Goal: Task Accomplishment & Management: Manage account settings

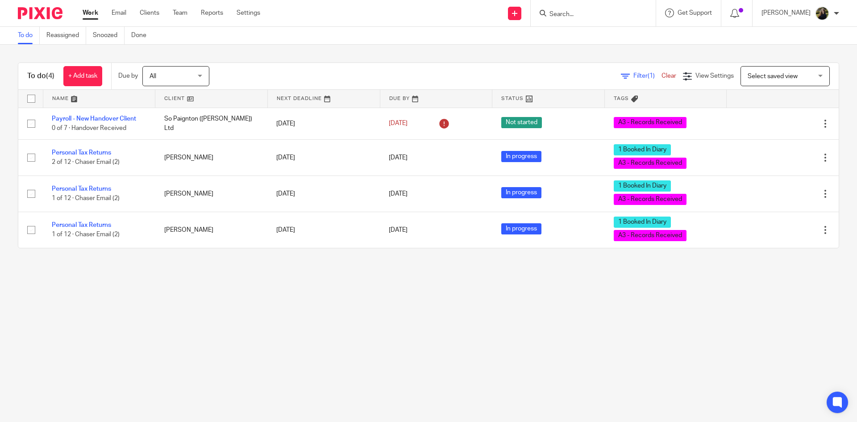
click at [569, 17] on input "Search" at bounding box center [589, 15] width 80 height 8
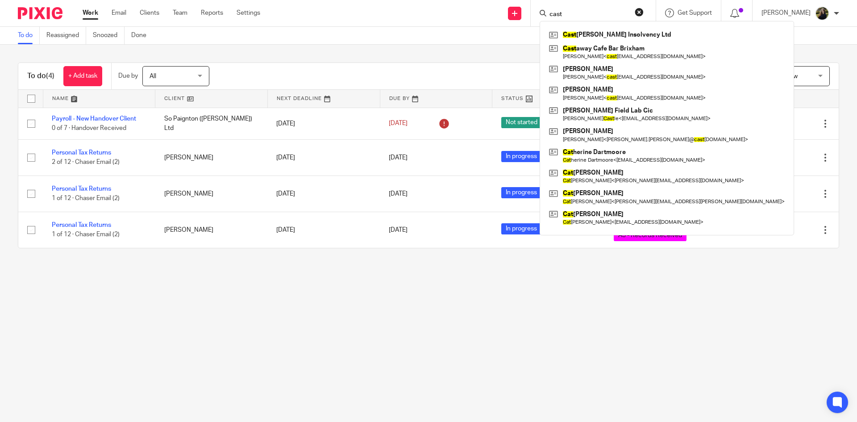
type input "cast"
click at [405, 52] on div "To do (4) + Add task Due by All All Today Tomorrow This week Next week This mon…" at bounding box center [428, 155] width 857 height 221
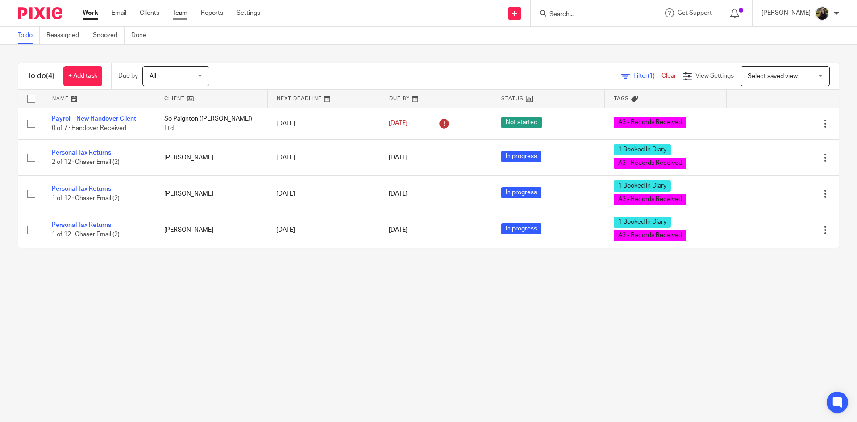
click at [182, 13] on link "Team" at bounding box center [180, 12] width 15 height 9
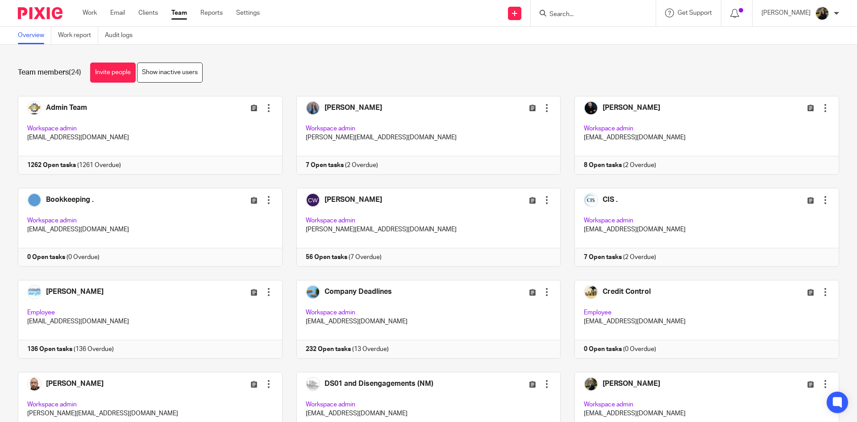
click at [611, 15] on input "Search" at bounding box center [589, 15] width 80 height 8
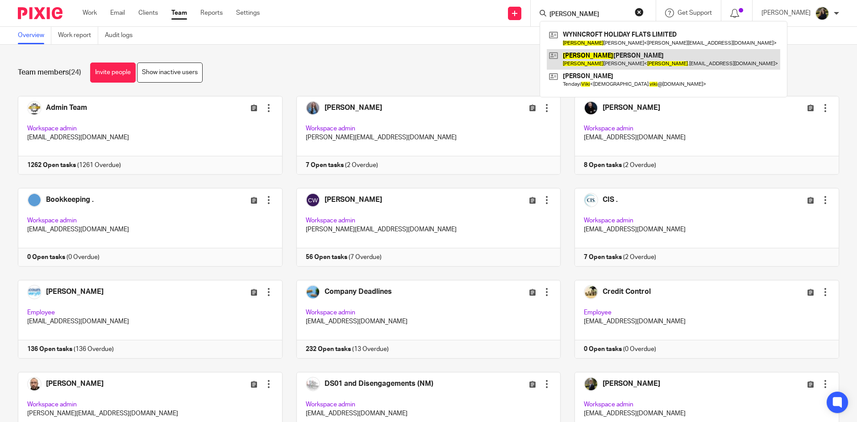
type input "vikki"
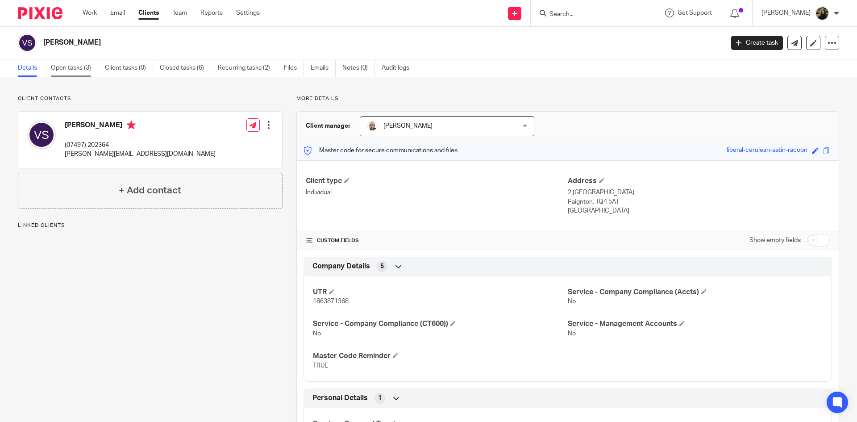
click at [82, 74] on link "Open tasks (3)" at bounding box center [74, 67] width 47 height 17
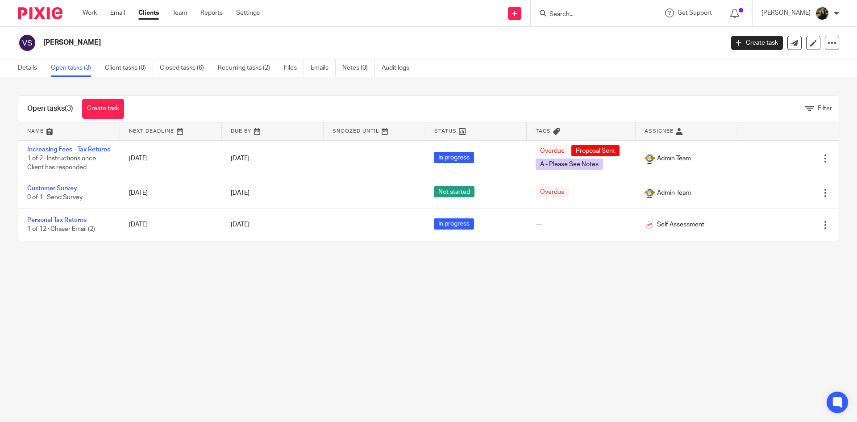
click at [568, 13] on input "Search" at bounding box center [589, 15] width 80 height 8
click at [30, 67] on link "Details" at bounding box center [31, 67] width 26 height 17
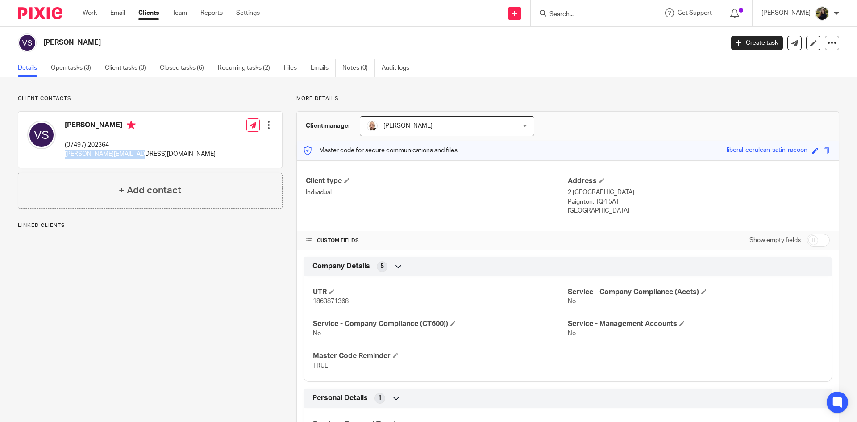
drag, startPoint x: 141, startPoint y: 152, endPoint x: 65, endPoint y: 164, distance: 76.8
click at [65, 164] on div "Vicki Swann (07497) 202364 vicki.swann1@yahoo.com Edit contact Create client fr…" at bounding box center [150, 140] width 264 height 56
copy p "vicki.swann1@yahoo.com"
click at [128, 84] on div "Client contacts Vicki Swann (07497) 202364 vicki.swann1@yahoo.com Edit contact …" at bounding box center [428, 275] width 857 height 397
click at [22, 8] on img at bounding box center [40, 13] width 45 height 12
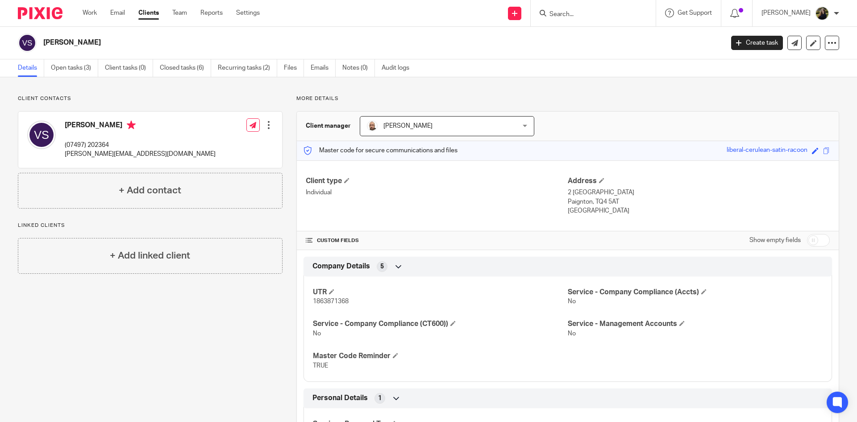
click at [22, 8] on img at bounding box center [40, 13] width 45 height 12
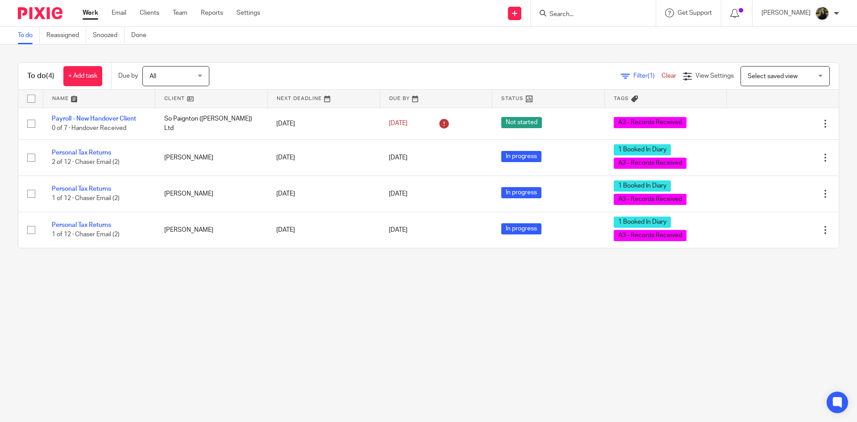
click at [588, 13] on input "Search" at bounding box center [589, 15] width 80 height 8
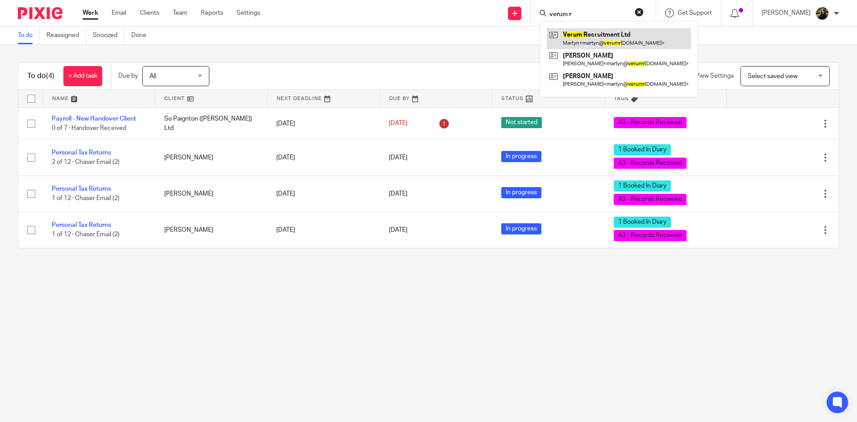
type input "verum r"
click at [600, 29] on link at bounding box center [619, 38] width 144 height 21
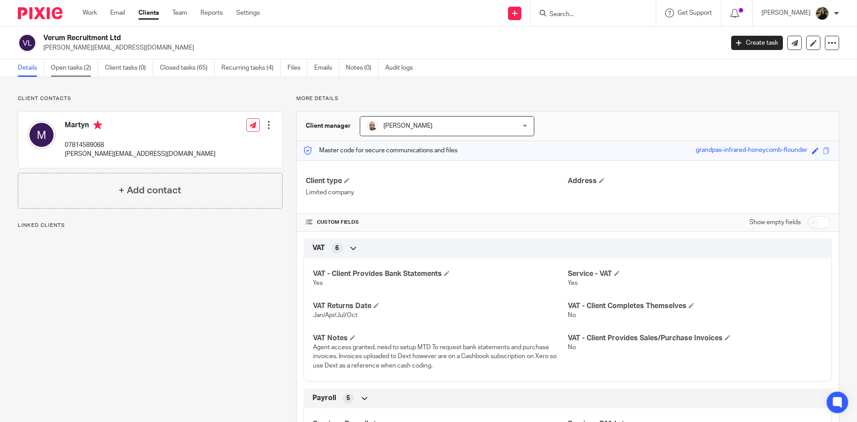
click at [68, 60] on link "Open tasks (2)" at bounding box center [74, 67] width 47 height 17
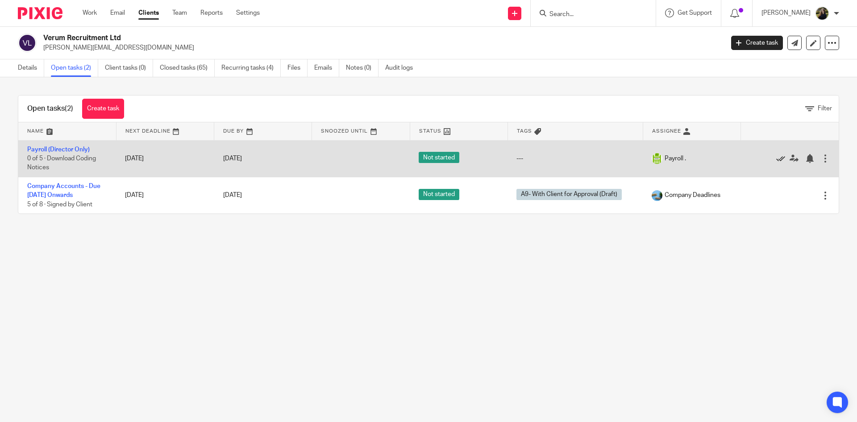
click at [776, 159] on icon at bounding box center [780, 158] width 9 height 9
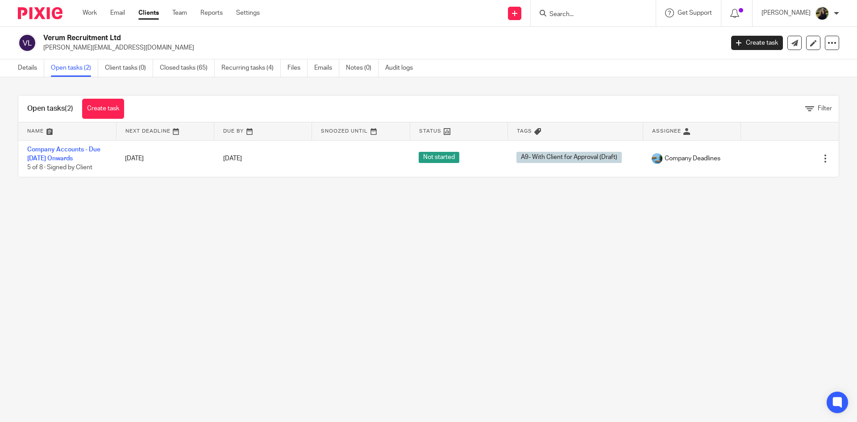
click at [183, 19] on div "Work Email Clients Team Reports Settings Work Email Clients Team Reports Settin…" at bounding box center [174, 13] width 200 height 26
click at [182, 16] on link "Team" at bounding box center [179, 12] width 15 height 9
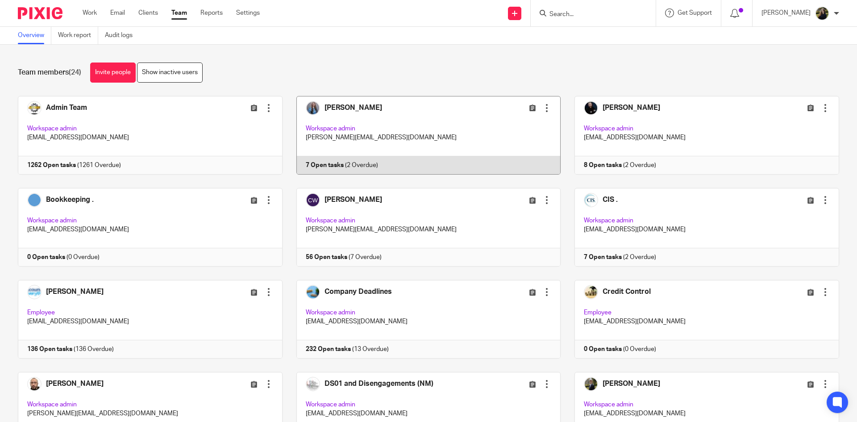
click at [329, 115] on link at bounding box center [422, 135] width 279 height 79
click at [329, 114] on link at bounding box center [422, 135] width 279 height 79
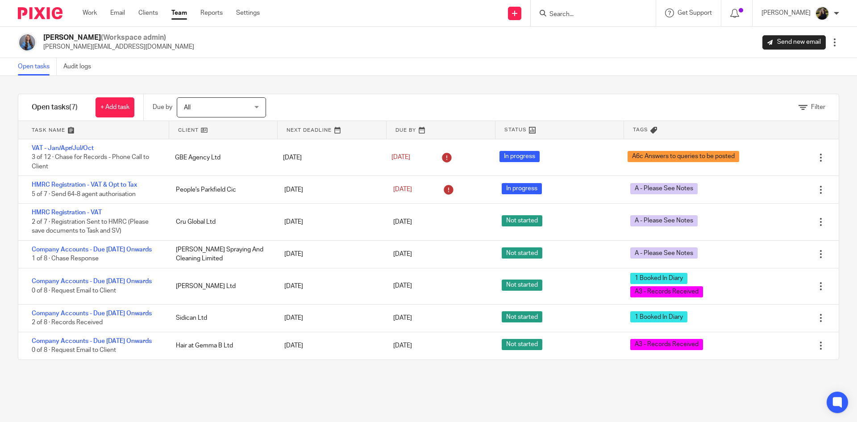
click at [189, 11] on ul "Work Email Clients Team Reports Settings" at bounding box center [178, 12] width 191 height 9
click at [184, 13] on link "Team" at bounding box center [179, 12] width 16 height 9
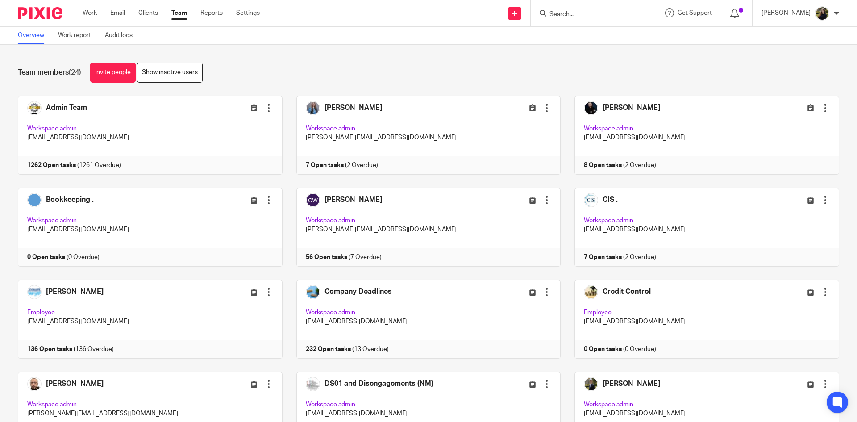
click at [603, 6] on div at bounding box center [593, 13] width 125 height 26
click at [609, 13] on input "Search" at bounding box center [589, 15] width 80 height 8
type input "ian rain"
click at [537, 48] on div "Team members (24) Invite people Show inactive users Invite team members Add inv…" at bounding box center [428, 233] width 857 height 377
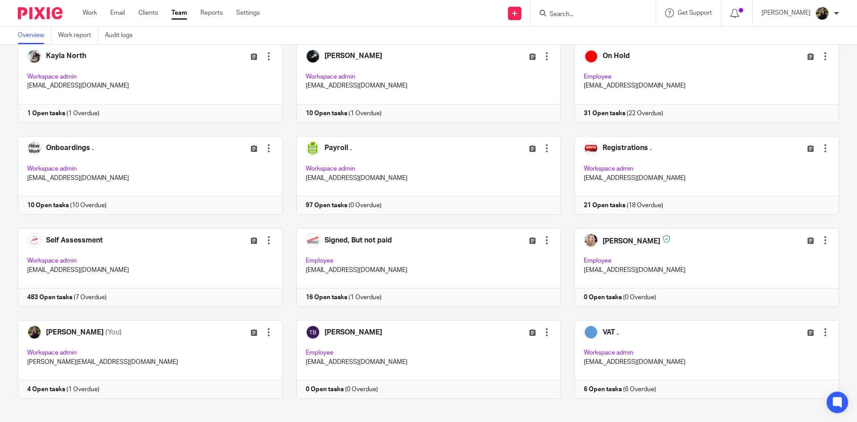
scroll to position [428, 0]
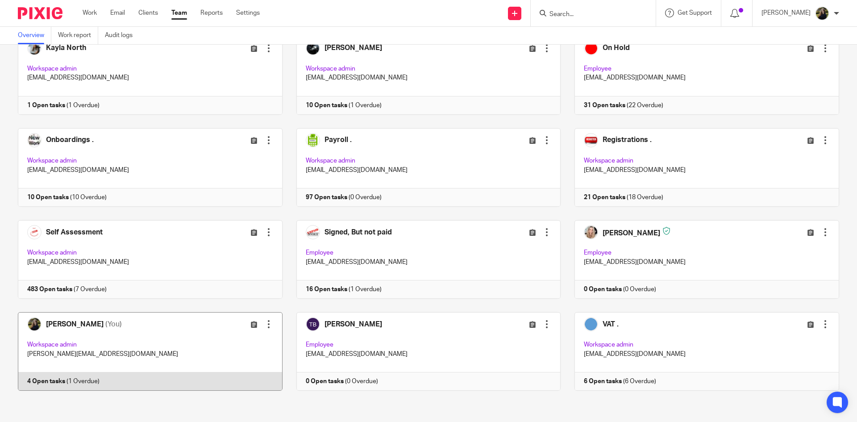
click at [125, 336] on link at bounding box center [143, 351] width 279 height 79
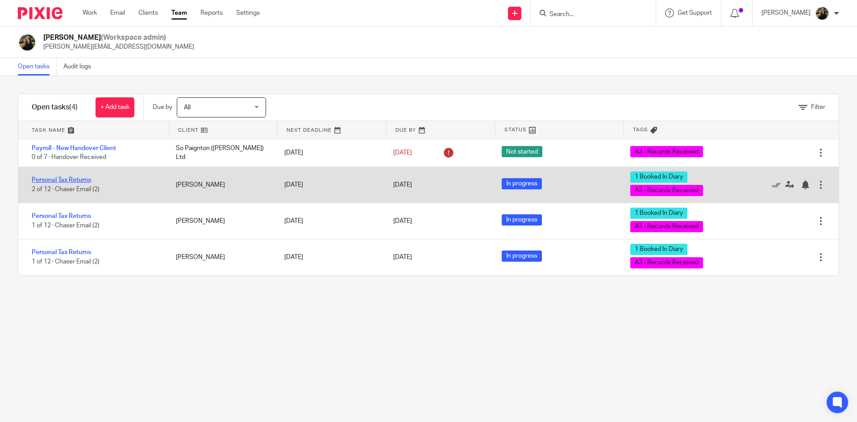
click at [80, 183] on link "Personal Tax Returns" at bounding box center [61, 180] width 59 height 6
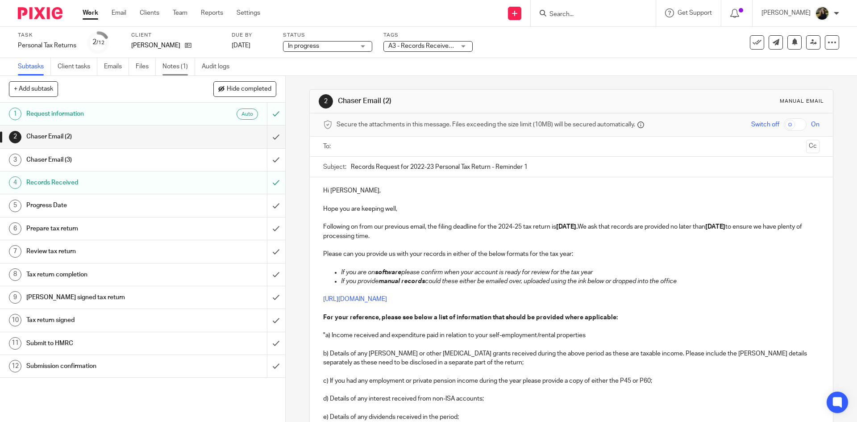
click at [170, 67] on link "Notes (1)" at bounding box center [179, 66] width 33 height 17
click at [195, 58] on link "Notes (1)" at bounding box center [179, 66] width 33 height 17
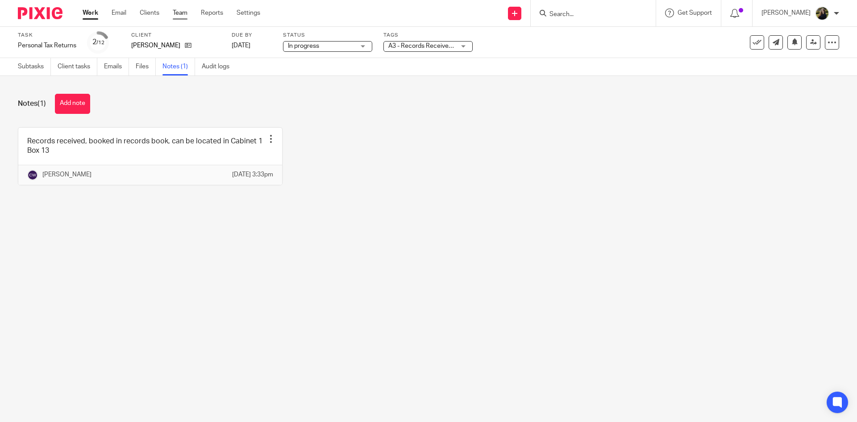
click at [185, 16] on link "Team" at bounding box center [180, 12] width 15 height 9
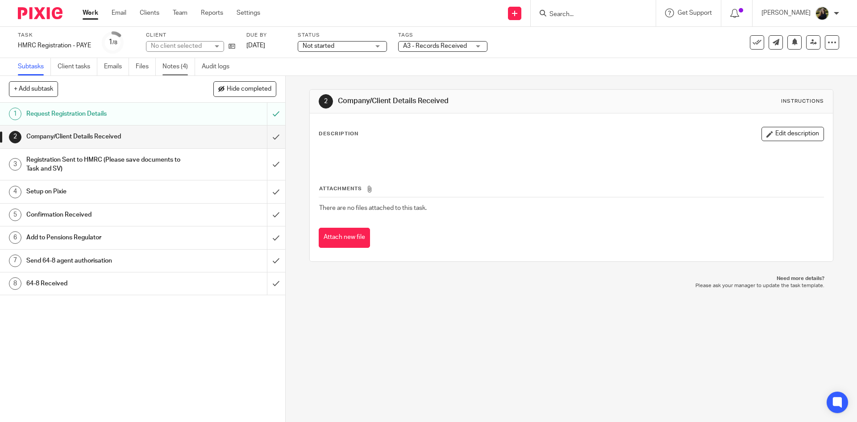
click at [184, 62] on link "Notes (4)" at bounding box center [179, 66] width 33 height 17
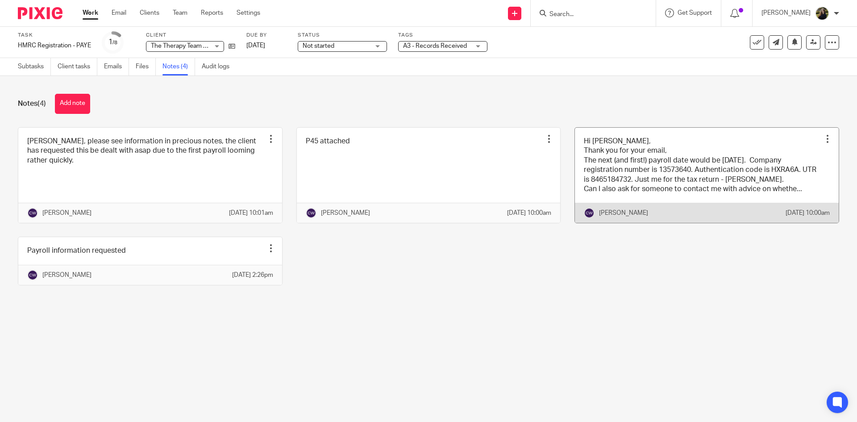
click at [608, 182] on link at bounding box center [707, 176] width 264 height 96
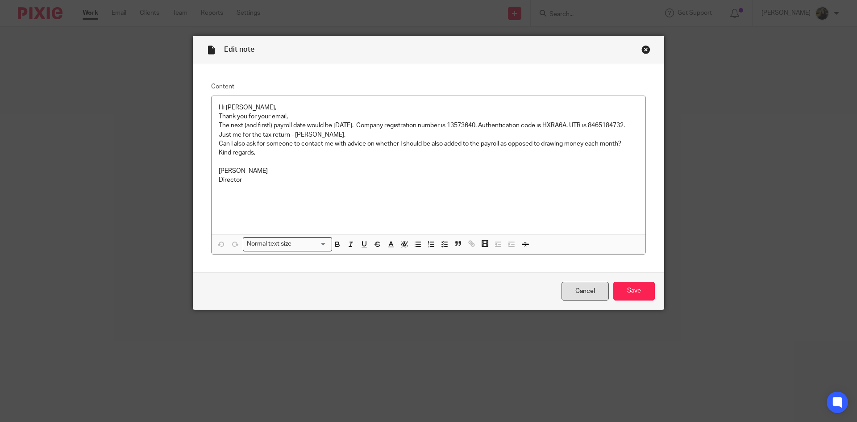
click at [589, 289] on link "Cancel" at bounding box center [585, 291] width 47 height 19
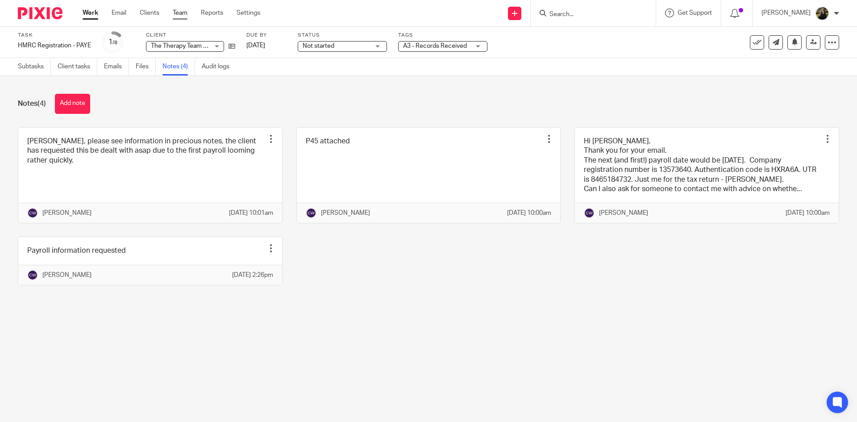
click at [179, 12] on link "Team" at bounding box center [180, 12] width 15 height 9
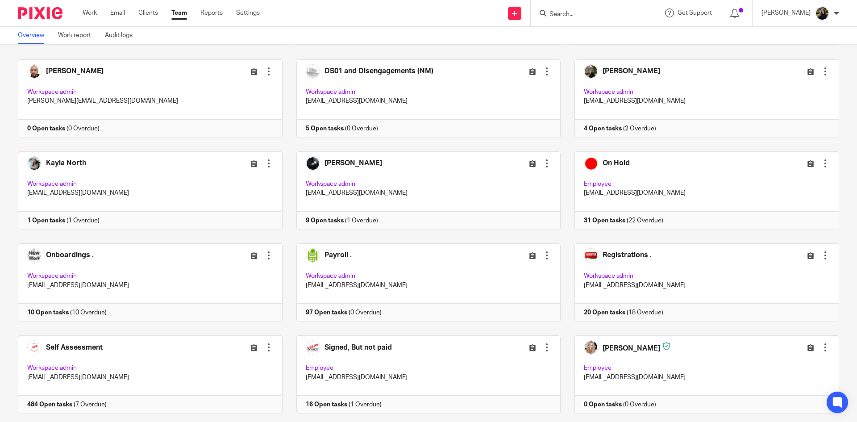
scroll to position [357, 0]
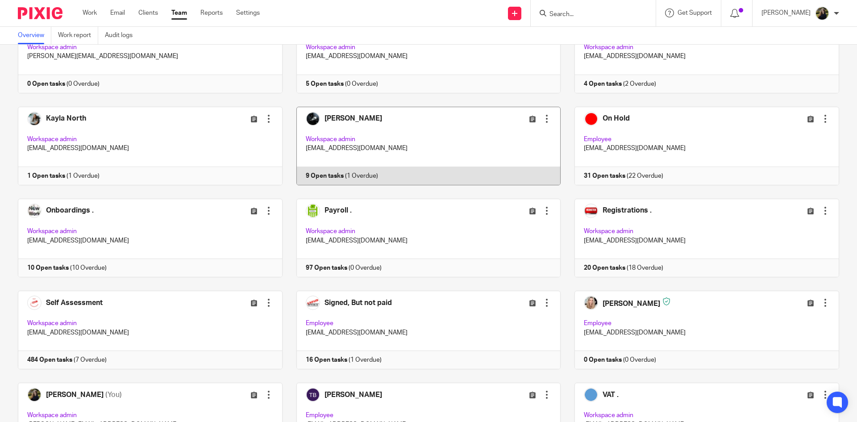
click at [424, 108] on link at bounding box center [422, 146] width 279 height 79
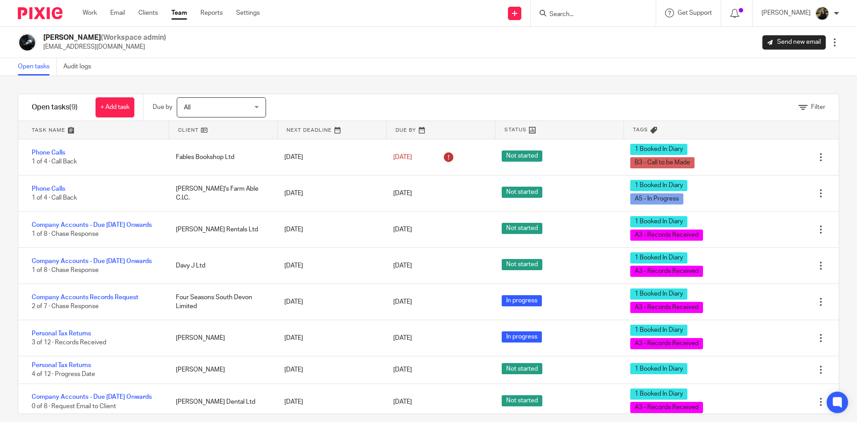
click at [49, 8] on img at bounding box center [40, 13] width 45 height 12
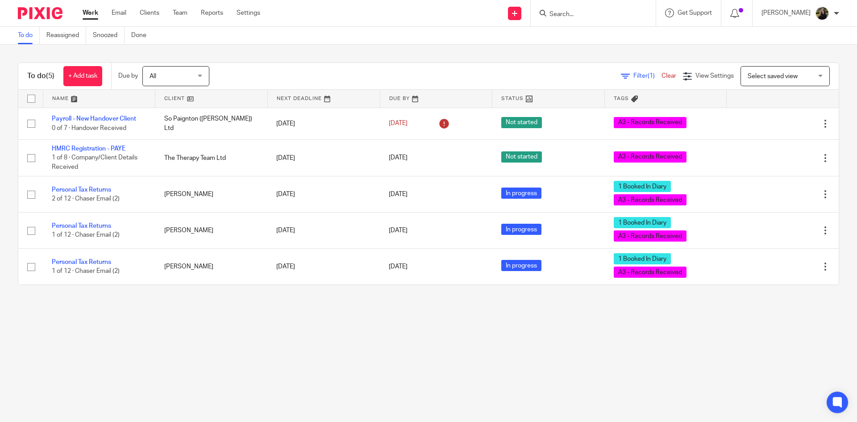
click at [588, 9] on form at bounding box center [596, 13] width 95 height 11
click at [591, 11] on input "Search" at bounding box center [589, 15] width 80 height 8
type input "riviera consultants"
click button "submit" at bounding box center [0, 0] width 0 height 0
click at [592, 41] on link at bounding box center [622, 38] width 151 height 21
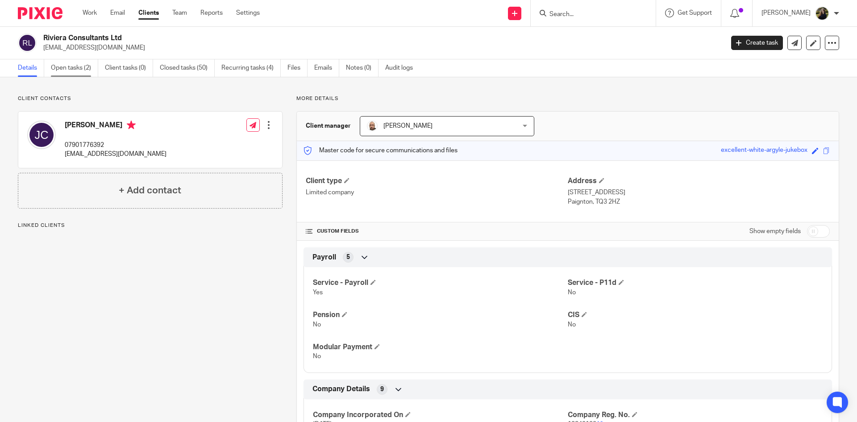
click at [80, 70] on link "Open tasks (2)" at bounding box center [74, 67] width 47 height 17
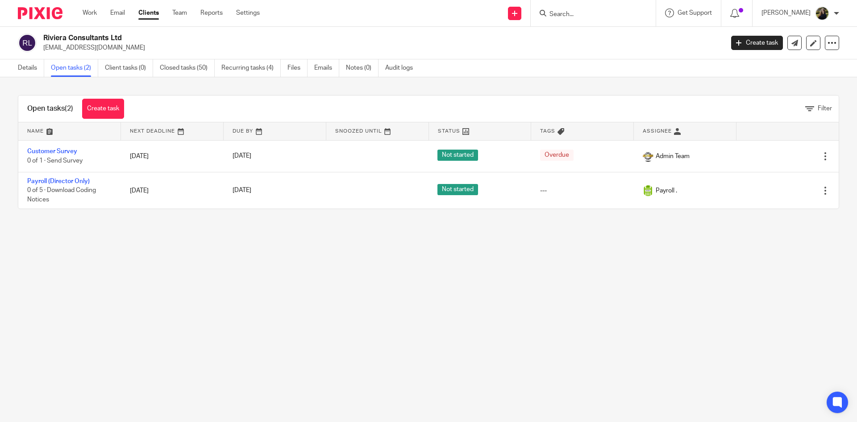
drag, startPoint x: 304, startPoint y: 29, endPoint x: 298, endPoint y: 28, distance: 5.4
click at [302, 29] on div "Riviera Consultants Ltd [EMAIL_ADDRESS][DOMAIN_NAME] Create task Update from Co…" at bounding box center [428, 43] width 857 height 33
drag, startPoint x: 298, startPoint y: 28, endPoint x: 265, endPoint y: 29, distance: 33.1
click at [296, 28] on div "Riviera Consultants Ltd [EMAIL_ADDRESS][DOMAIN_NAME] Create task Update from Co…" at bounding box center [428, 43] width 857 height 33
click at [181, 13] on link "Team" at bounding box center [179, 12] width 15 height 9
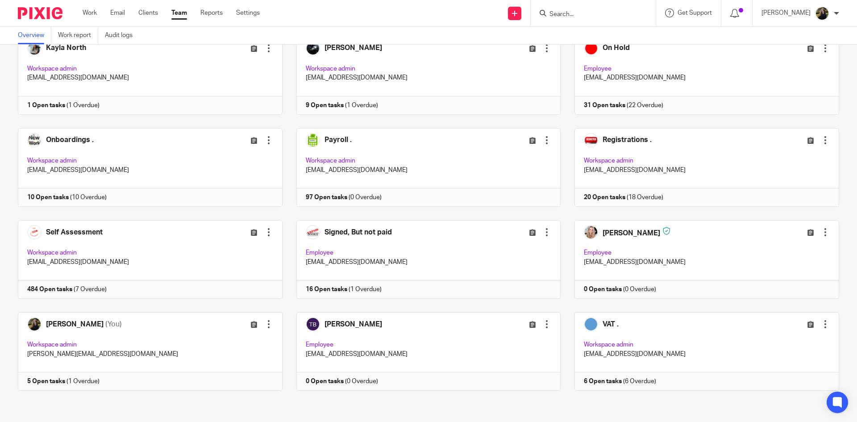
scroll to position [383, 0]
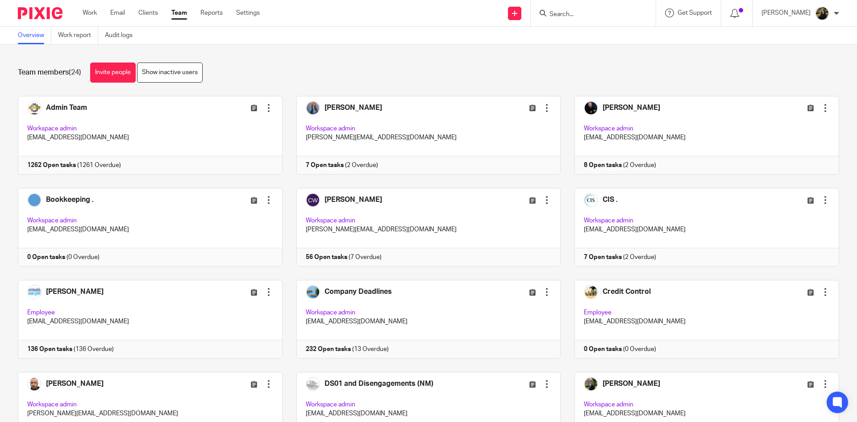
click at [599, 17] on input "Search" at bounding box center [589, 15] width 80 height 8
type input "shannon"
click at [644, 11] on button "reset" at bounding box center [639, 12] width 9 height 9
click at [591, 19] on form at bounding box center [596, 13] width 95 height 11
click at [591, 17] on input "Search" at bounding box center [589, 15] width 80 height 8
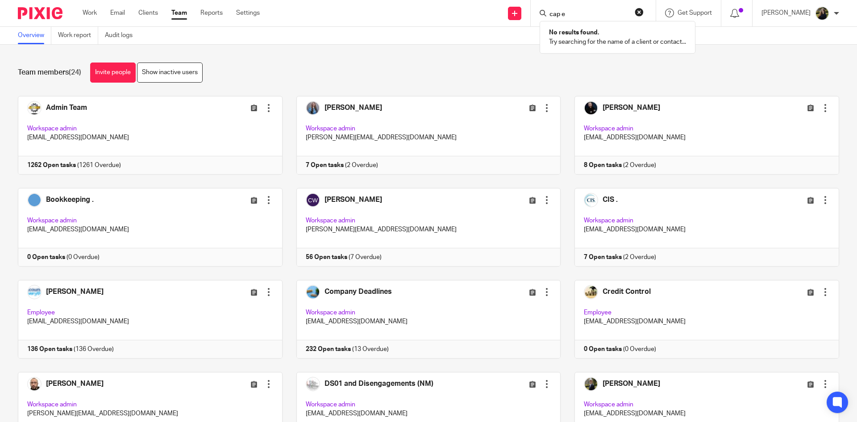
type input "cap e"
click at [531, 8] on div "Send new email Create task Add client" at bounding box center [515, 13] width 32 height 26
click at [521, 8] on link at bounding box center [514, 13] width 13 height 13
click at [522, 51] on link "Create task" at bounding box center [523, 54] width 55 height 13
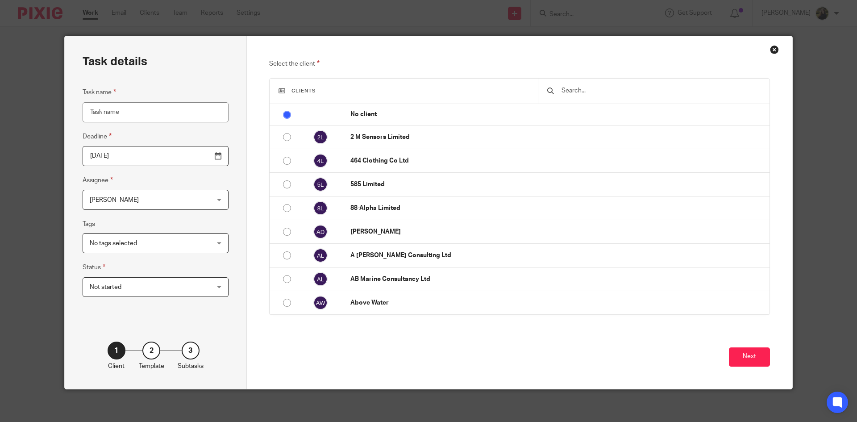
click at [146, 358] on div "2 Template" at bounding box center [151, 356] width 25 height 29
click at [150, 109] on input "Task name" at bounding box center [156, 112] width 146 height 20
type input "Phone Calls"
click at [747, 353] on button "Next" at bounding box center [749, 356] width 41 height 19
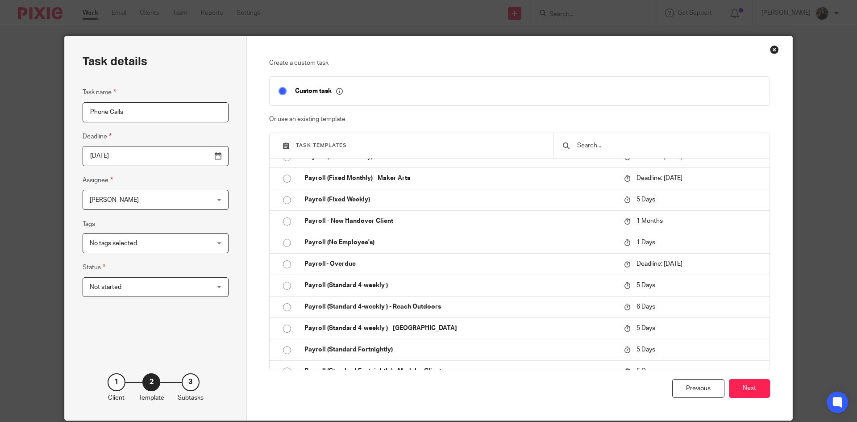
scroll to position [1205, 0]
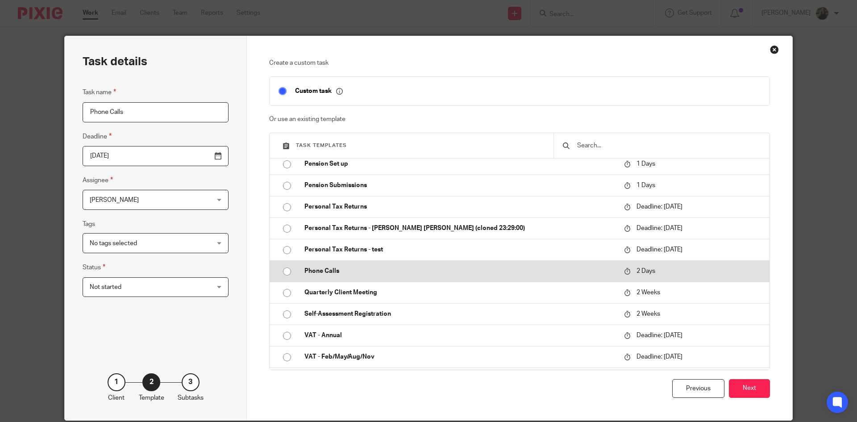
click at [446, 268] on p "Phone Calls" at bounding box center [459, 271] width 311 height 9
type input "2025-09-25"
checkbox input "false"
radio input "true"
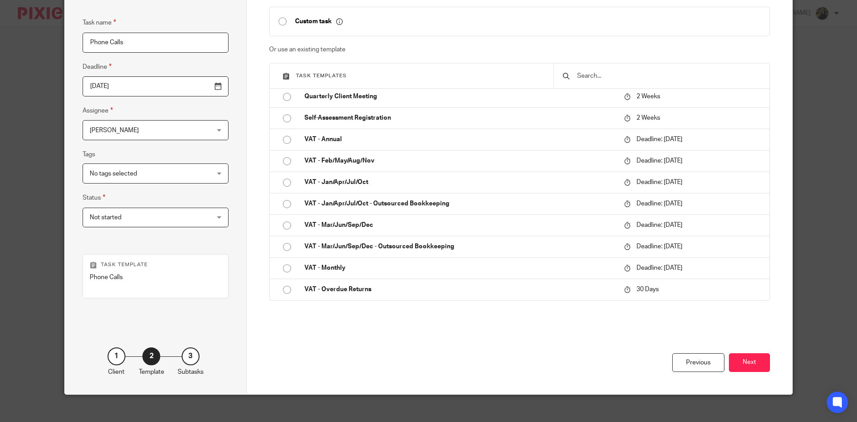
scroll to position [78, 0]
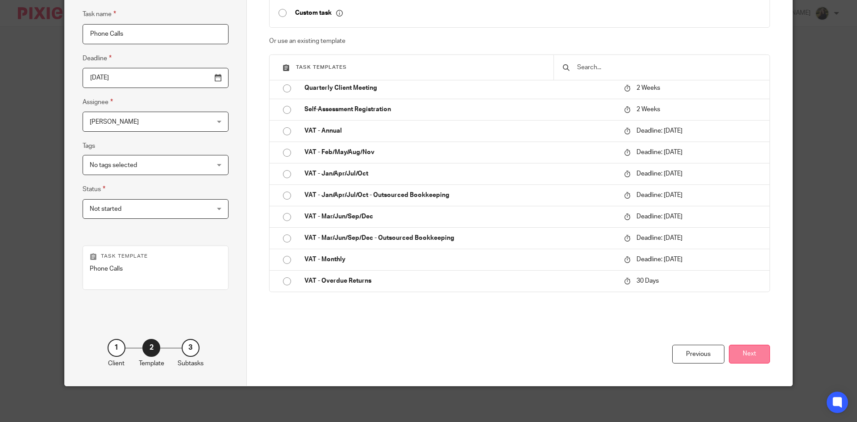
click at [749, 353] on button "Next" at bounding box center [749, 354] width 41 height 19
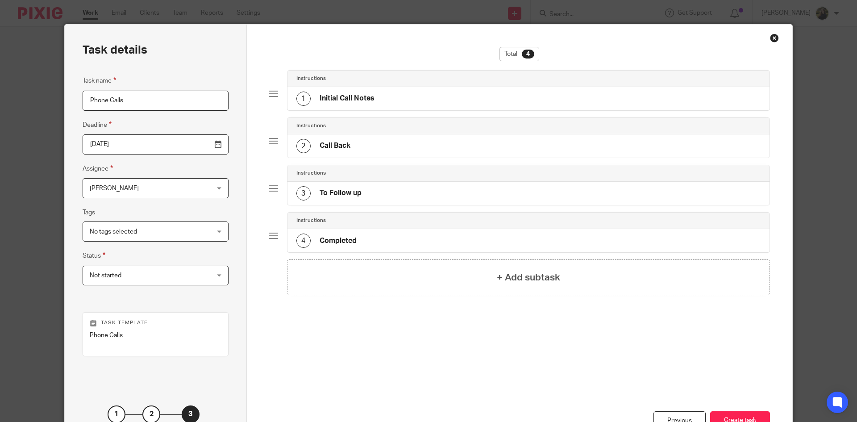
scroll to position [0, 0]
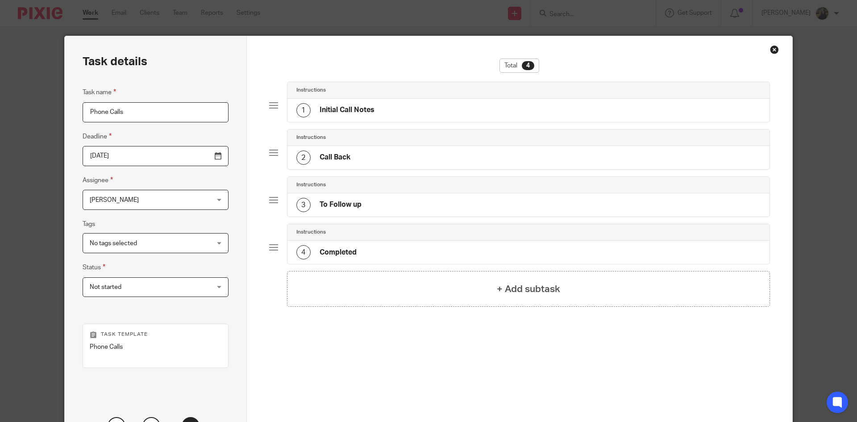
click at [772, 52] on div "Close this dialog window" at bounding box center [774, 49] width 9 height 9
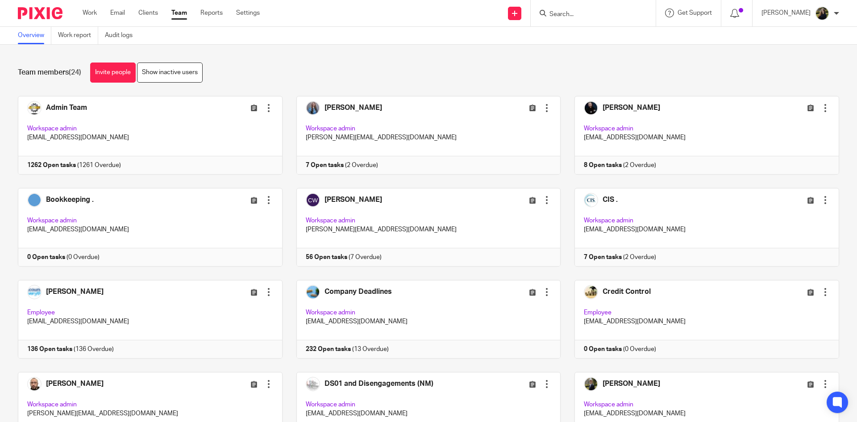
click at [607, 8] on form at bounding box center [596, 13] width 95 height 11
click at [597, 18] on input "Search" at bounding box center [589, 15] width 80 height 8
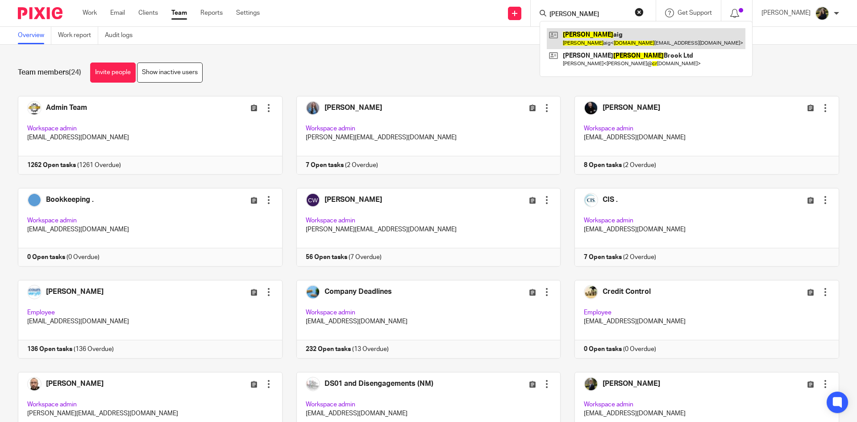
type input "david cr"
click at [638, 33] on link at bounding box center [646, 38] width 199 height 21
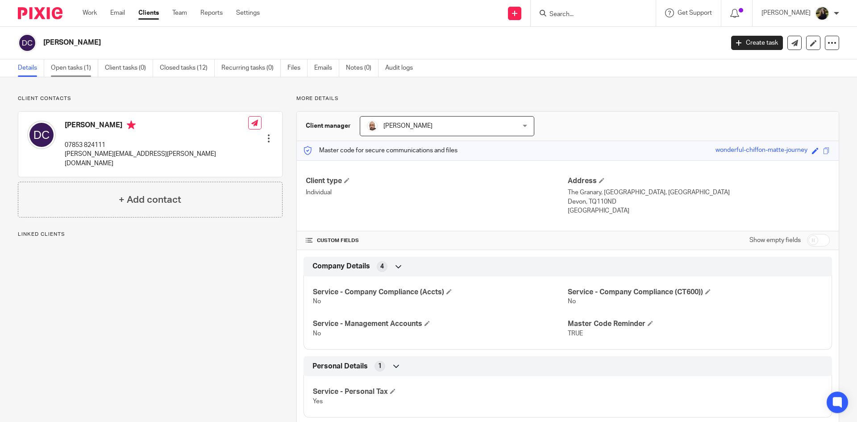
click at [71, 67] on link "Open tasks (1)" at bounding box center [74, 67] width 47 height 17
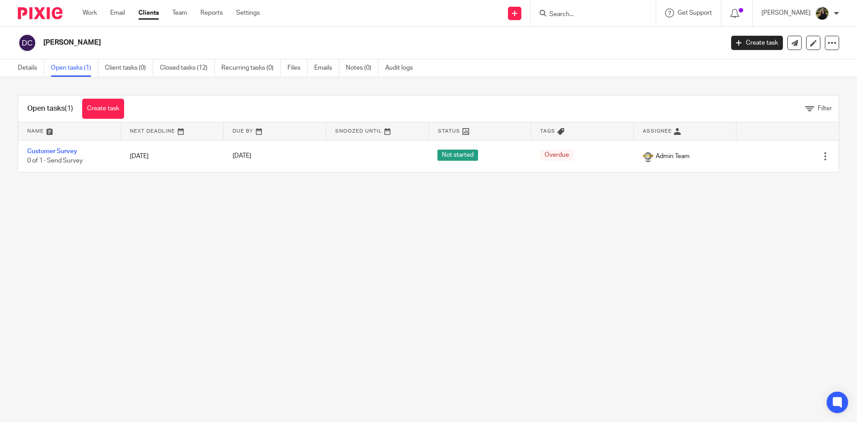
click at [29, 6] on div at bounding box center [37, 13] width 74 height 26
click at [34, 16] on img at bounding box center [40, 13] width 45 height 12
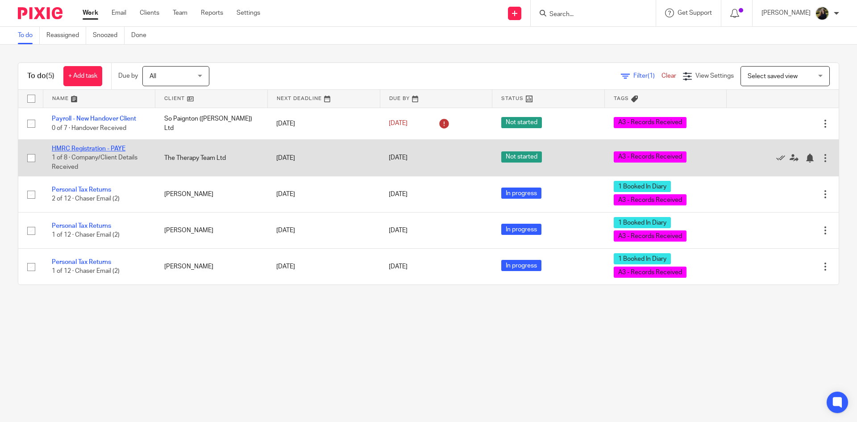
click at [121, 148] on link "HMRC Registration - PAYE" at bounding box center [89, 149] width 74 height 6
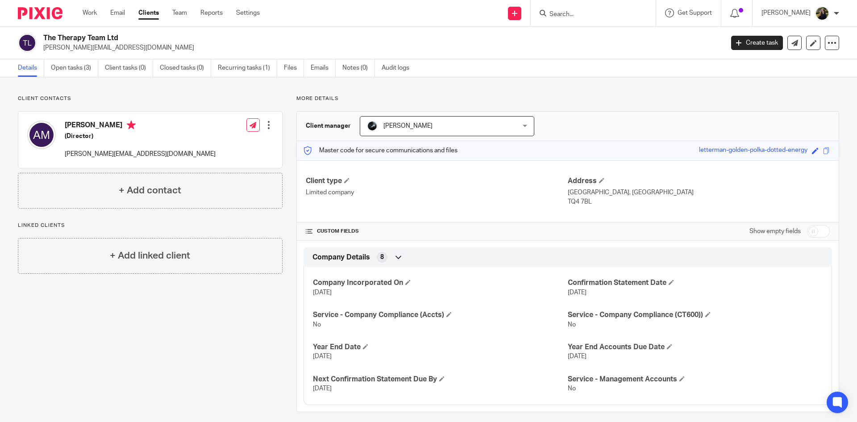
click at [34, 12] on img at bounding box center [40, 13] width 45 height 12
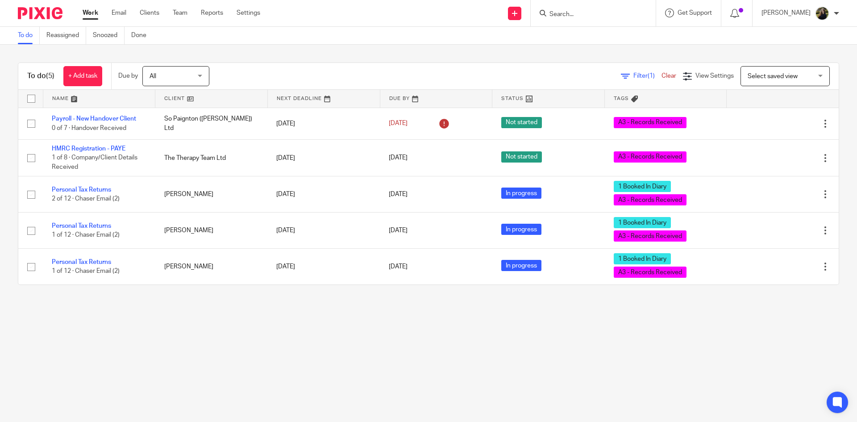
click at [573, 17] on input "Search" at bounding box center [589, 15] width 80 height 8
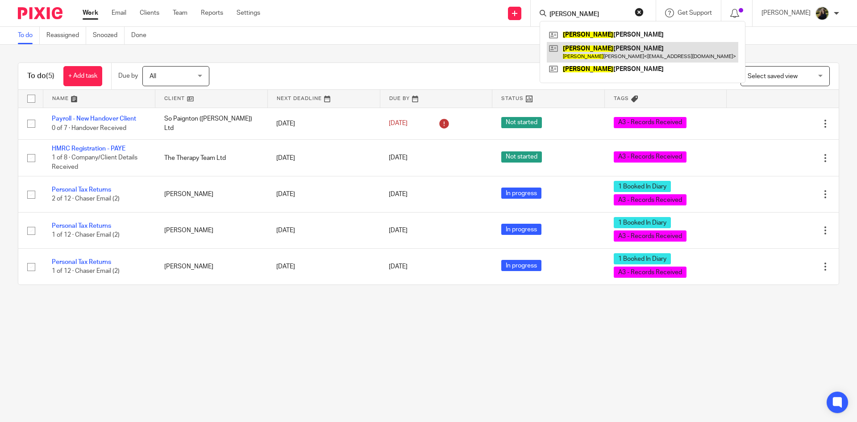
type input "[PERSON_NAME]"
drag, startPoint x: 575, startPoint y: 11, endPoint x: 522, endPoint y: 4, distance: 53.6
click at [522, 5] on div "Send new email Create task Add client [PERSON_NAME] [PERSON_NAME] [PERSON_NAME]…" at bounding box center [565, 13] width 583 height 26
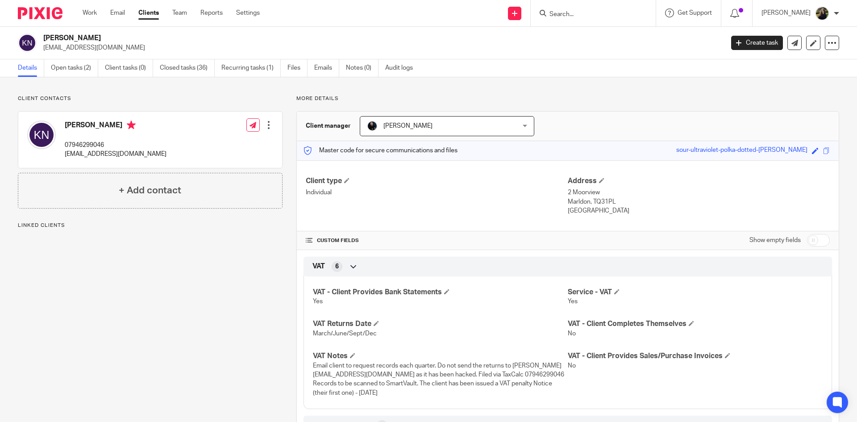
click at [50, 63] on ul "Details Open tasks (2) Client tasks (0) Closed tasks (36) Recurring tasks (1) F…" at bounding box center [222, 67] width 408 height 17
click at [63, 70] on link "Open tasks (2)" at bounding box center [74, 67] width 47 height 17
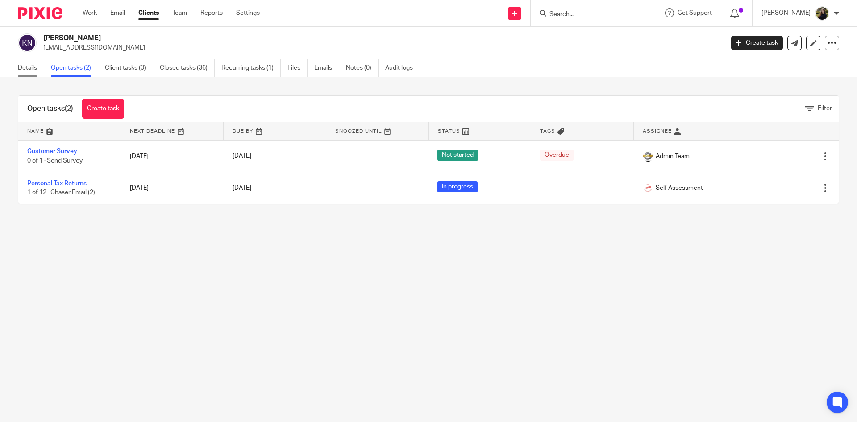
click at [21, 66] on link "Details" at bounding box center [31, 67] width 26 height 17
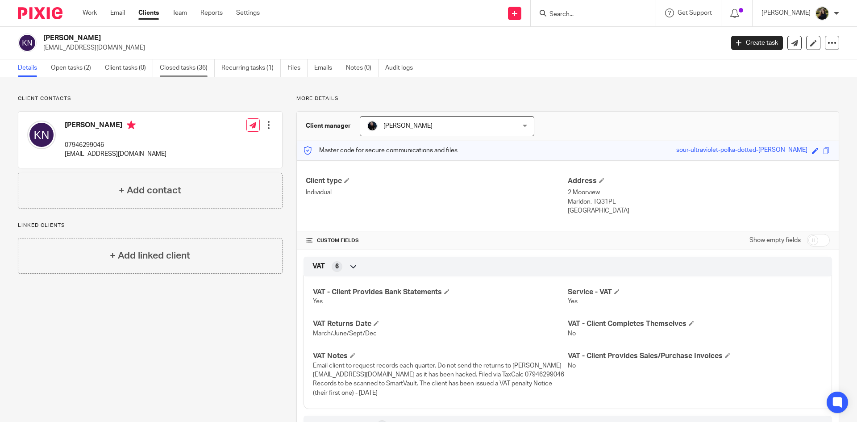
click at [170, 73] on link "Closed tasks (36)" at bounding box center [187, 67] width 55 height 17
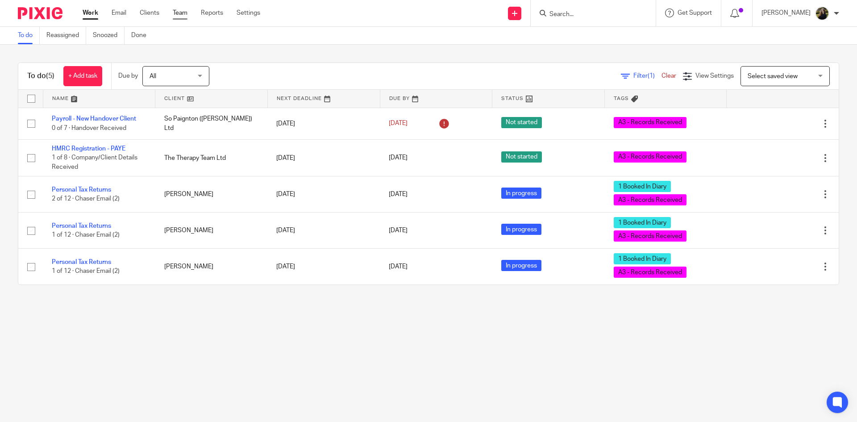
click at [181, 13] on link "Team" at bounding box center [180, 12] width 15 height 9
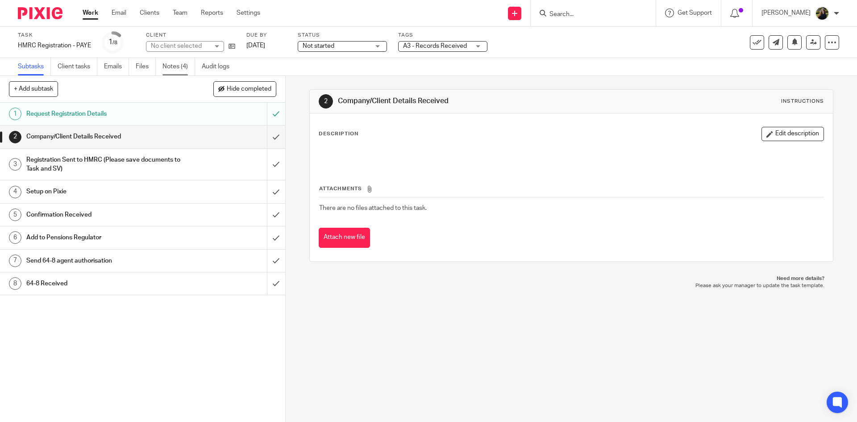
click at [183, 67] on link "Notes (4)" at bounding box center [179, 66] width 33 height 17
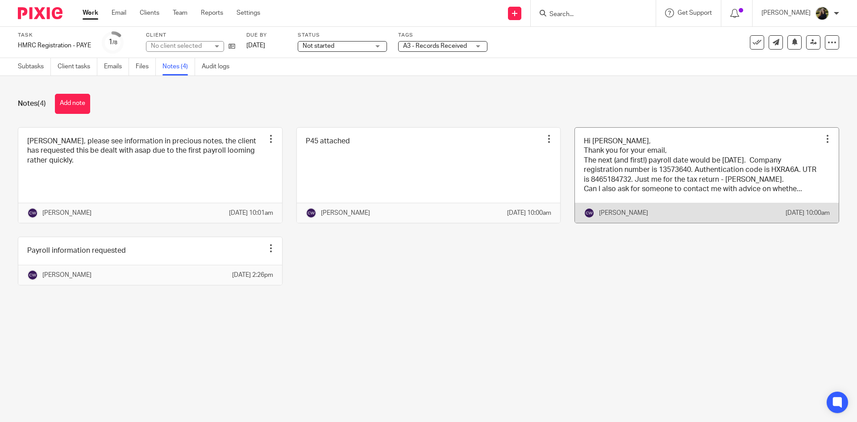
click at [697, 158] on link at bounding box center [707, 176] width 264 height 96
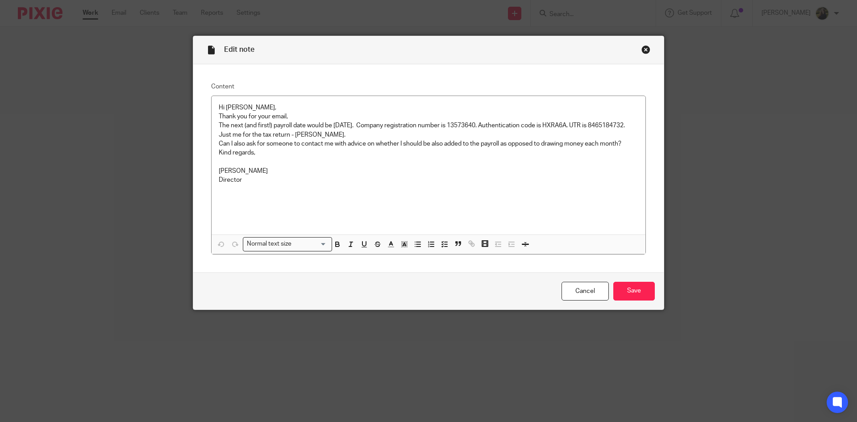
click at [645, 49] on div "Close this dialog window" at bounding box center [646, 49] width 9 height 9
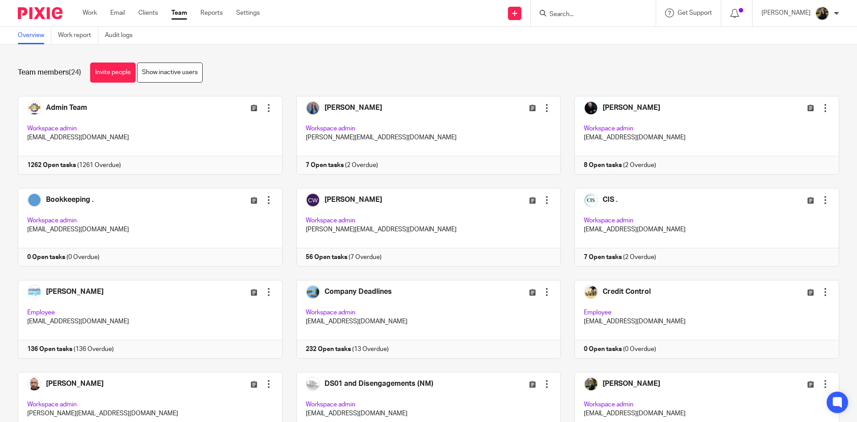
click at [34, 20] on div at bounding box center [37, 13] width 74 height 26
click at [38, 14] on img at bounding box center [40, 13] width 45 height 12
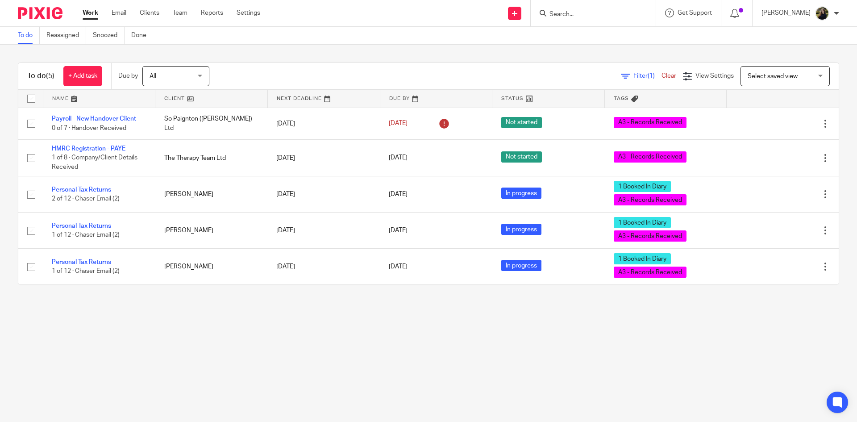
click at [597, 14] on input "Search" at bounding box center [589, 15] width 80 height 8
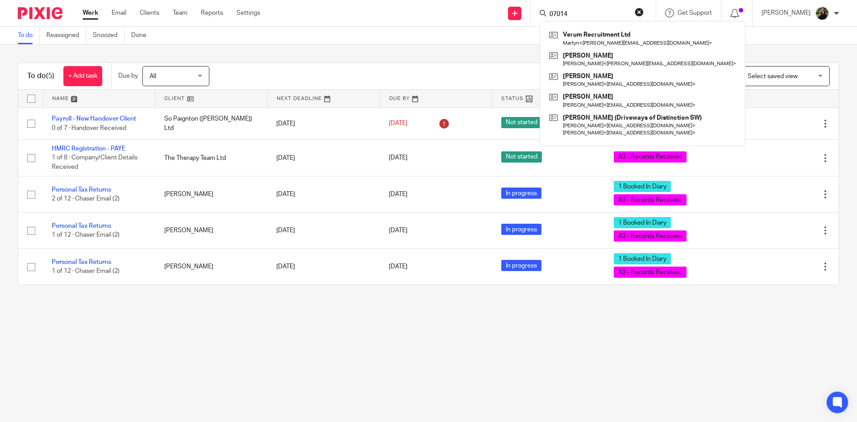
type input "07014"
click at [305, 45] on div "To do (5) + Add task Due by All All Today Tomorrow This week Next week This mon…" at bounding box center [428, 174] width 857 height 258
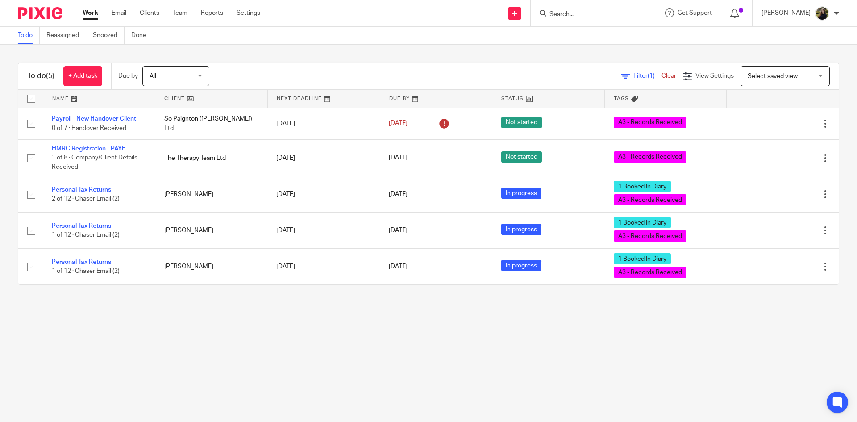
click at [562, 14] on input "Search" at bounding box center [589, 15] width 80 height 8
type input "task f"
drag, startPoint x: 588, startPoint y: 14, endPoint x: 429, endPoint y: 44, distance: 162.2
click at [437, 42] on body "Work Email Clients Team Reports Settings Work Email Clients Team Reports Settin…" at bounding box center [428, 211] width 857 height 422
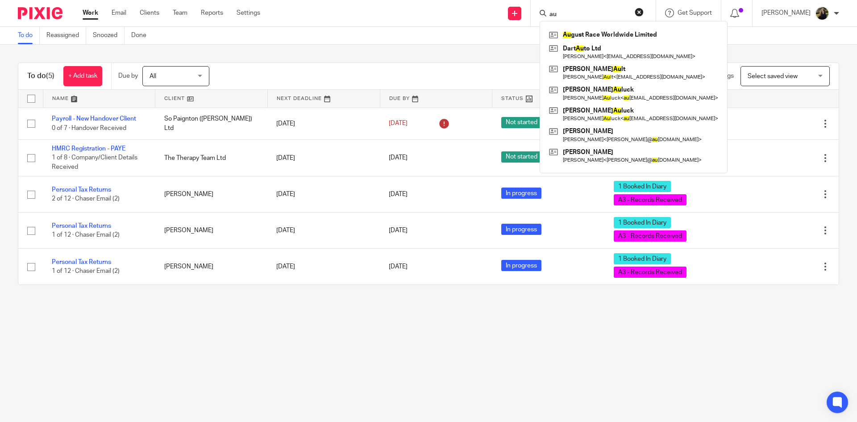
type input "a"
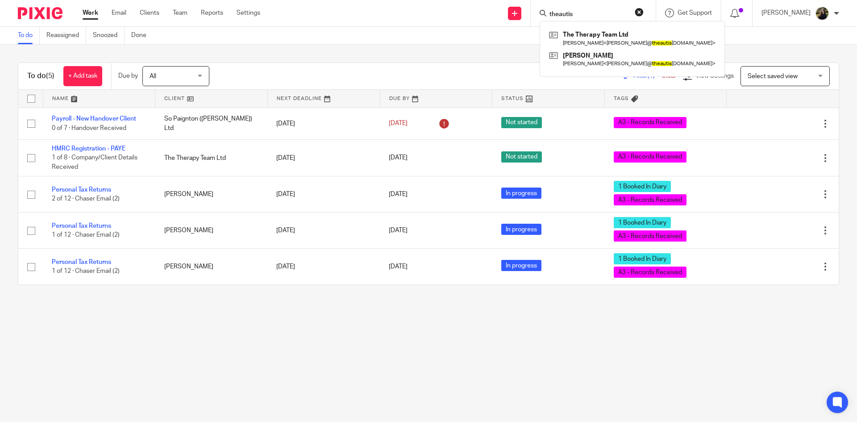
type input "theautis"
click at [656, 12] on div "theautis The Therapy Team Ltd Amy Monerawela < amy@ theautis mclinic.co.uk > Am…" at bounding box center [593, 13] width 125 height 26
drag, startPoint x: 425, startPoint y: 31, endPoint x: 172, endPoint y: 33, distance: 252.7
click at [420, 31] on div "To do Reassigned Snoozed Done" at bounding box center [428, 36] width 857 height 18
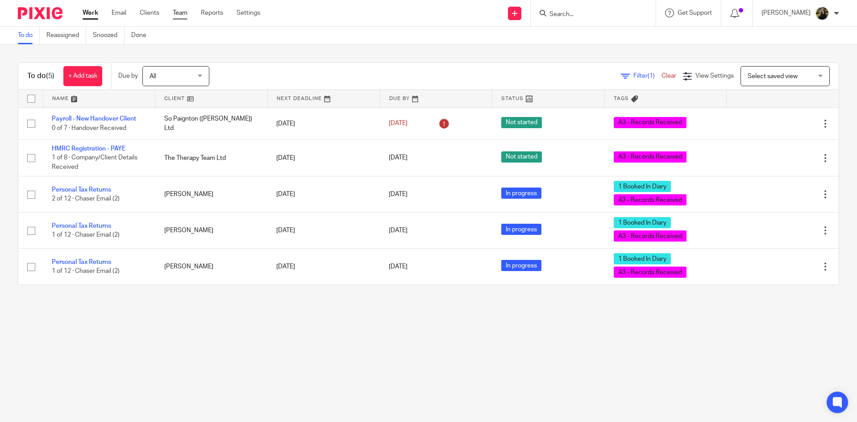
click at [183, 17] on link "Team" at bounding box center [180, 12] width 15 height 9
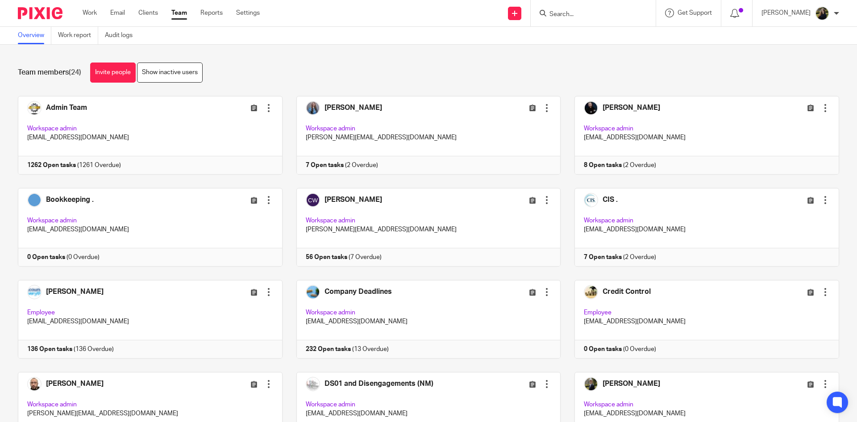
click at [571, 11] on input "Search" at bounding box center [589, 15] width 80 height 8
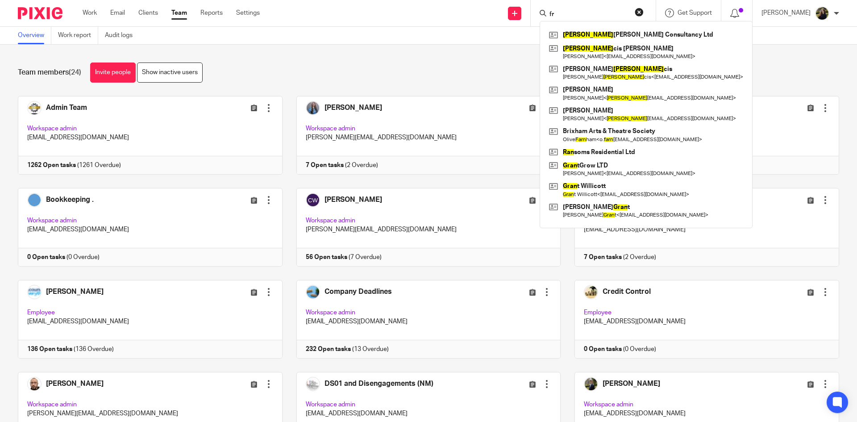
type input "f"
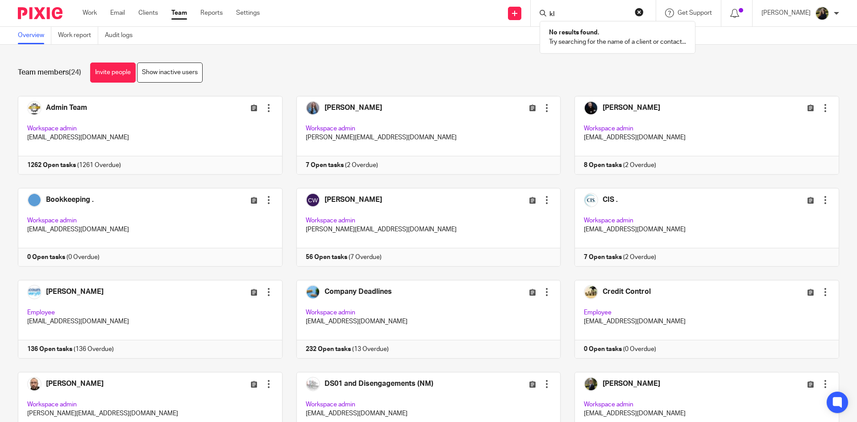
type input "k"
type input "fables"
click at [644, 14] on form "fables" at bounding box center [596, 13] width 95 height 11
click at [644, 14] on button "reset" at bounding box center [639, 12] width 9 height 9
click at [593, 15] on input "Search" at bounding box center [589, 15] width 80 height 8
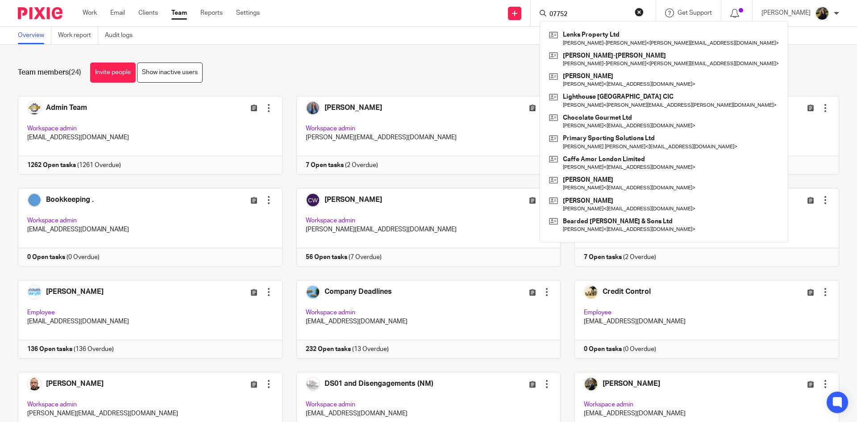
type input "07752"
click at [421, 43] on div "Overview Work report Audit logs" at bounding box center [428, 36] width 857 height 18
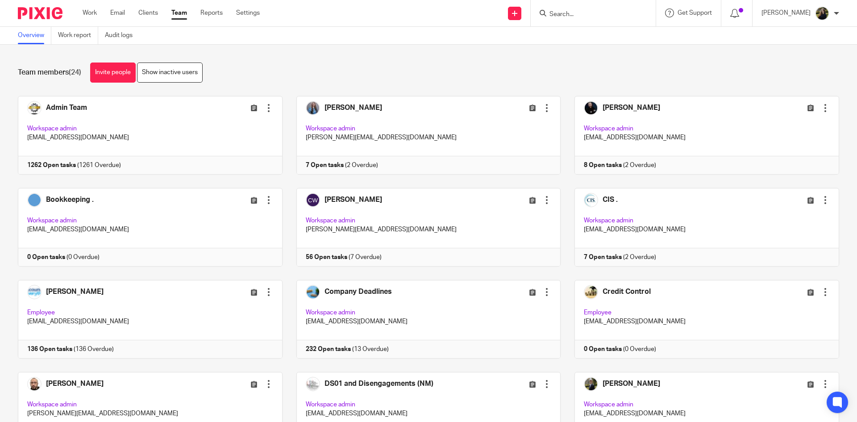
click at [610, 30] on div "Overview Work report Audit logs" at bounding box center [428, 36] width 857 height 18
click at [598, 18] on form at bounding box center [596, 13] width 95 height 11
click at [597, 15] on input "Search" at bounding box center [589, 15] width 80 height 8
click at [597, 14] on input "Search" at bounding box center [589, 15] width 80 height 8
click at [587, 43] on div "Overview Work report Audit logs" at bounding box center [428, 36] width 857 height 18
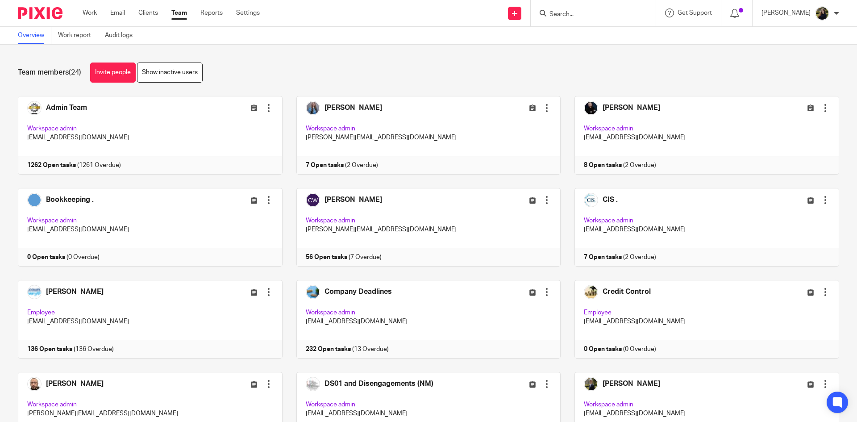
click at [596, 17] on input "Search" at bounding box center [589, 15] width 80 height 8
type input "devn and cornwall lety"
click at [593, 32] on link at bounding box center [645, 34] width 196 height 13
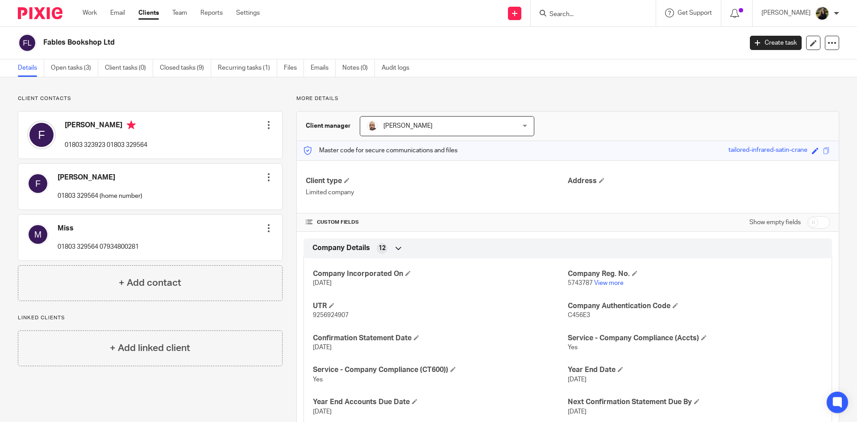
click at [83, 47] on h2 "Fables Bookshop Ltd" at bounding box center [320, 42] width 554 height 9
click at [79, 69] on link "Open tasks (3)" at bounding box center [74, 67] width 47 height 17
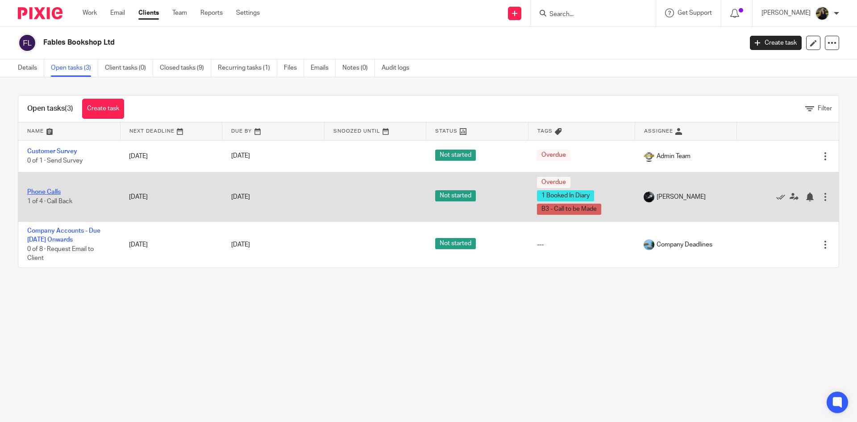
click at [47, 192] on link "Phone Calls" at bounding box center [43, 192] width 33 height 6
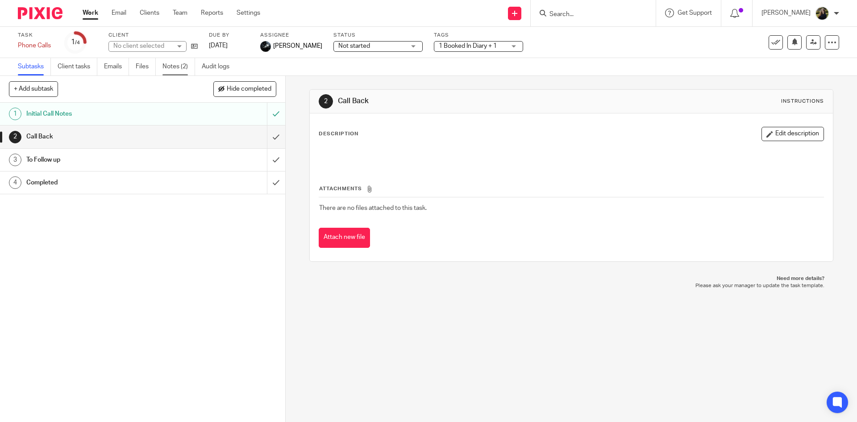
click at [171, 74] on link "Notes (2)" at bounding box center [179, 66] width 33 height 17
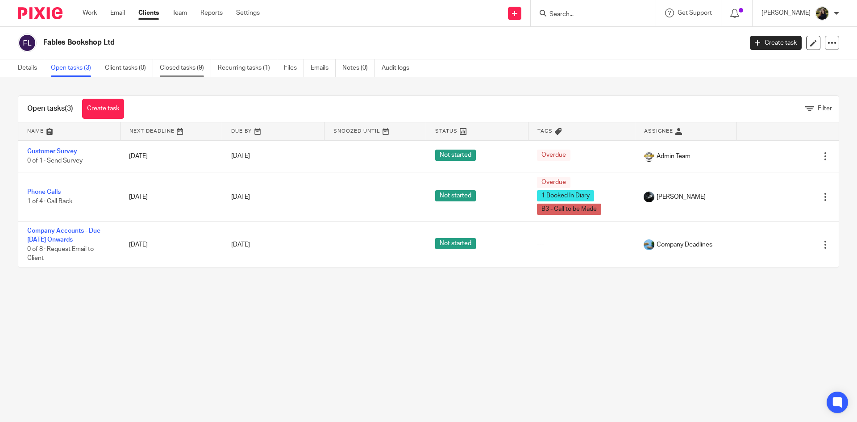
click at [195, 62] on link "Closed tasks (9)" at bounding box center [185, 67] width 51 height 17
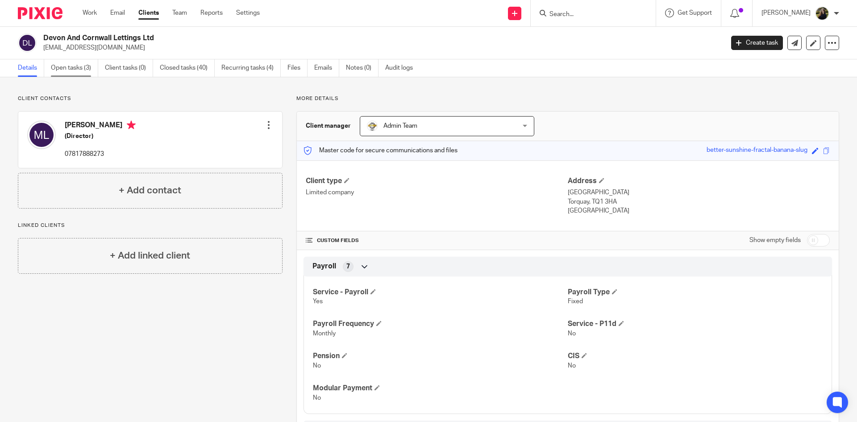
click at [86, 73] on link "Open tasks (3)" at bounding box center [74, 67] width 47 height 17
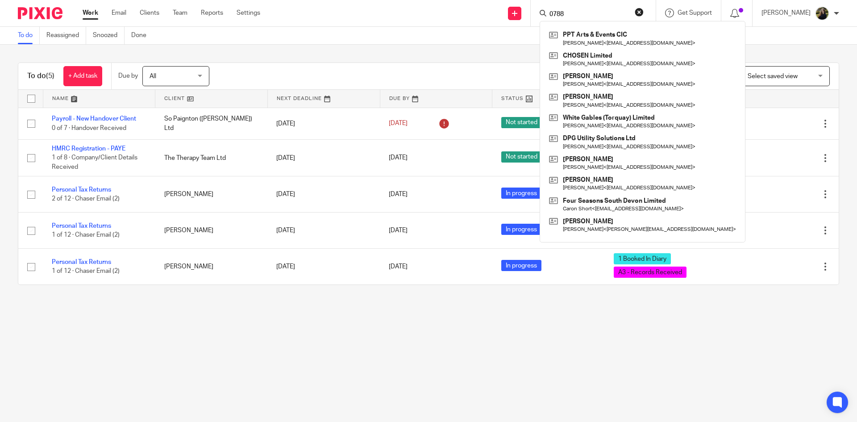
type input "0788"
click at [373, 30] on div "To do Reassigned Snoozed Done" at bounding box center [428, 36] width 857 height 18
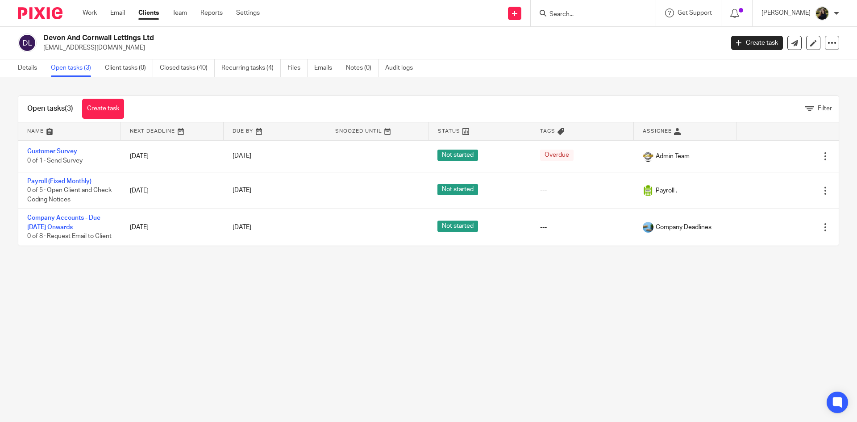
drag, startPoint x: 113, startPoint y: 48, endPoint x: 50, endPoint y: 52, distance: 63.5
click at [50, 52] on p "dandclettings@gmail.com" at bounding box center [380, 47] width 675 height 9
click at [45, 48] on p "[EMAIL_ADDRESS][DOMAIN_NAME]" at bounding box center [380, 47] width 675 height 9
drag, startPoint x: 45, startPoint y: 48, endPoint x: 138, endPoint y: 48, distance: 92.9
click at [138, 48] on p "[EMAIL_ADDRESS][DOMAIN_NAME]" at bounding box center [380, 47] width 675 height 9
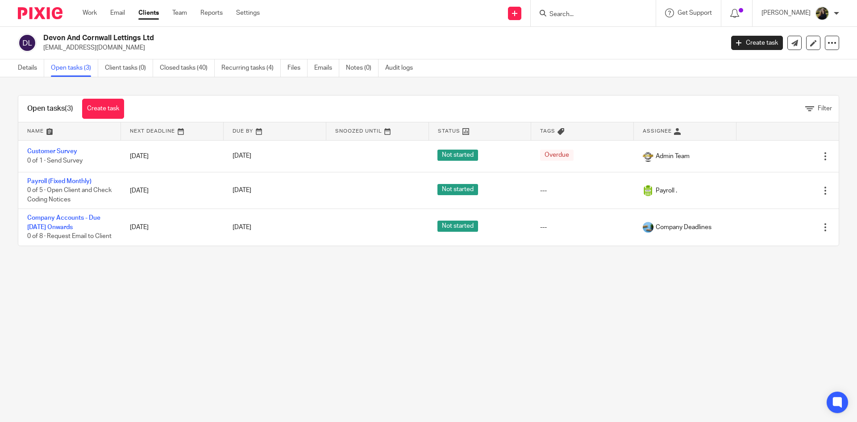
click at [563, 18] on input "Search" at bounding box center [589, 15] width 80 height 8
type input "devon and cornwall lettings"
click button "submit" at bounding box center [0, 0] width 0 height 0
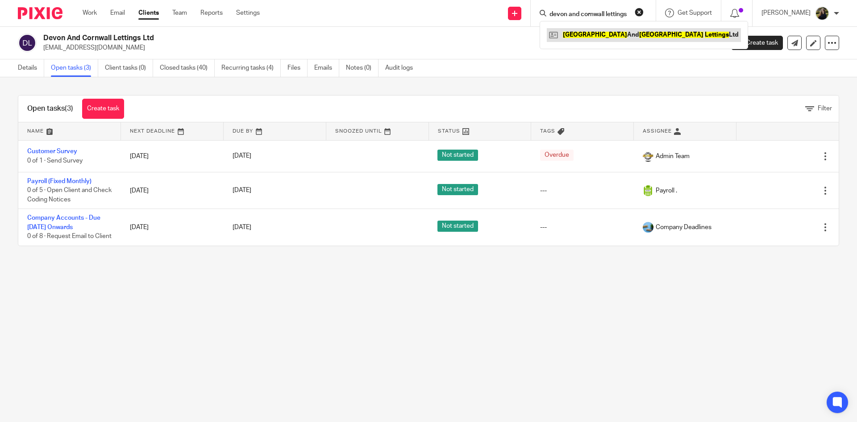
click at [596, 36] on link at bounding box center [644, 34] width 194 height 13
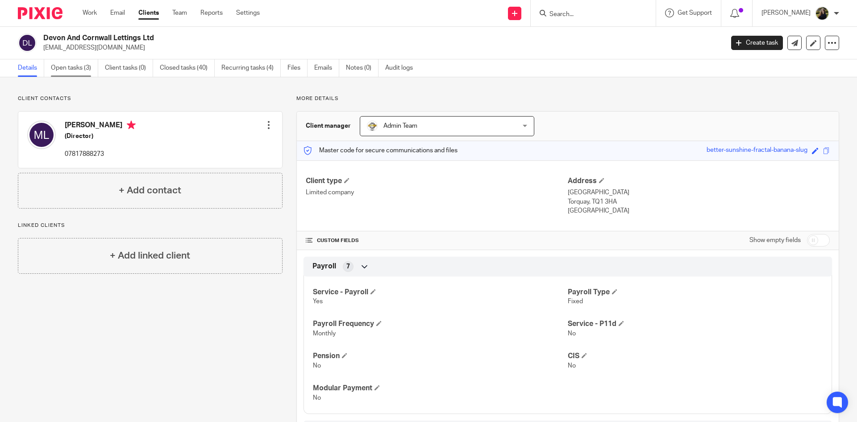
click at [86, 63] on link "Open tasks (3)" at bounding box center [74, 67] width 47 height 17
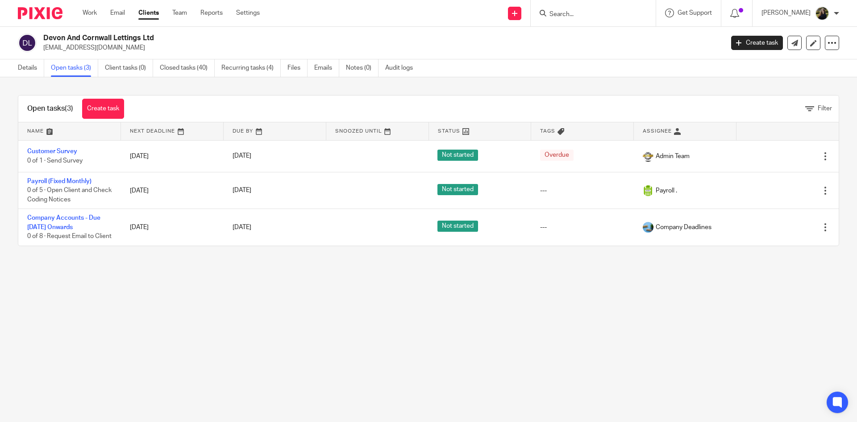
click at [56, 7] on img at bounding box center [40, 13] width 45 height 12
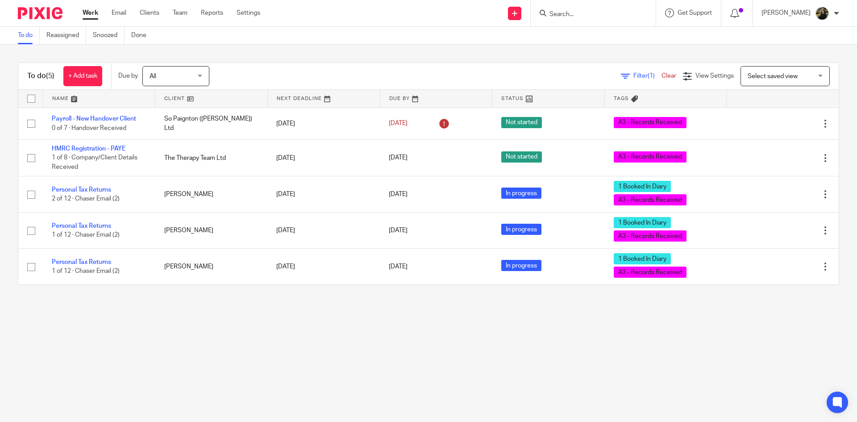
click at [594, 10] on form at bounding box center [596, 13] width 95 height 11
click at [594, 13] on input "Search" at bounding box center [589, 15] width 80 height 8
drag, startPoint x: 594, startPoint y: 13, endPoint x: 429, endPoint y: 32, distance: 165.4
click at [429, 32] on body "Work Email Clients Team Reports Settings Work Email Clients Team Reports Settin…" at bounding box center [428, 211] width 857 height 422
drag, startPoint x: 429, startPoint y: 32, endPoint x: 413, endPoint y: 35, distance: 16.9
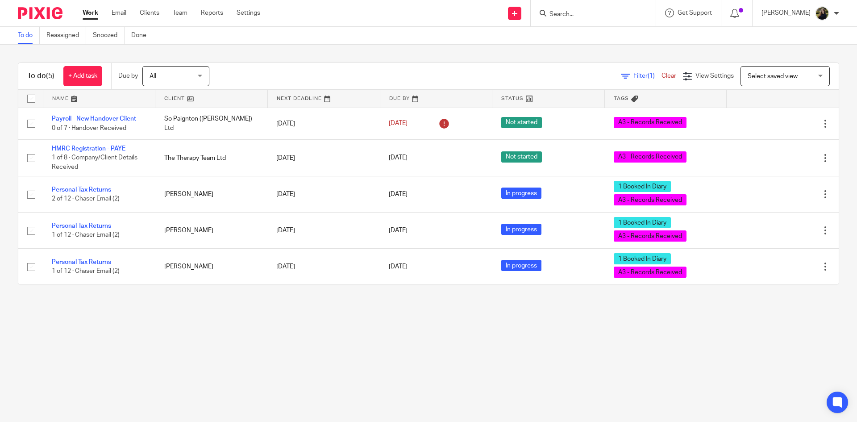
click at [415, 35] on div "To do Reassigned Snoozed Done" at bounding box center [428, 36] width 857 height 18
